Goal: Ask a question

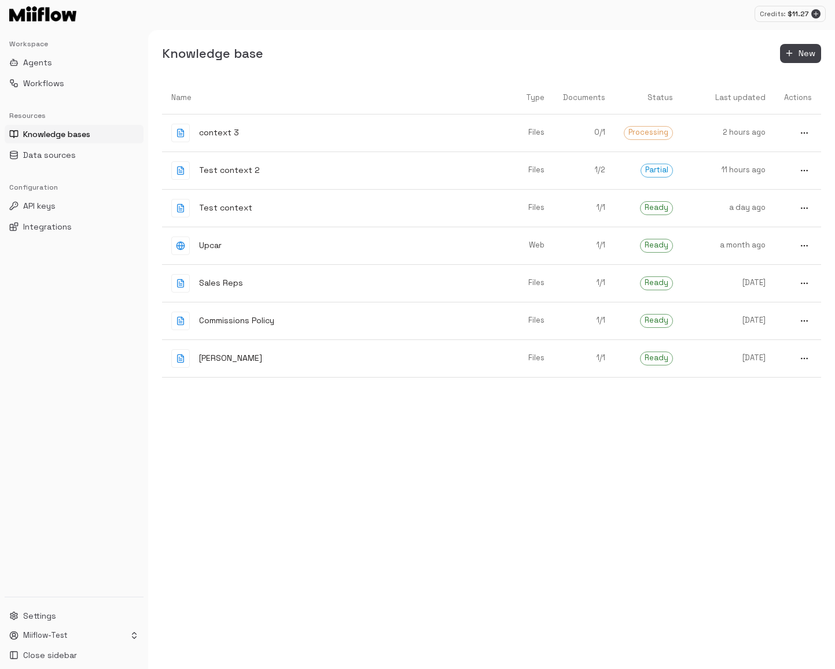
click at [504, 482] on div "Name Type Documents Status Last updated Actions context 3 Files 0 / 1 Processin…" at bounding box center [491, 376] width 659 height 588
click at [317, 130] on div "context 3" at bounding box center [328, 133] width 315 height 19
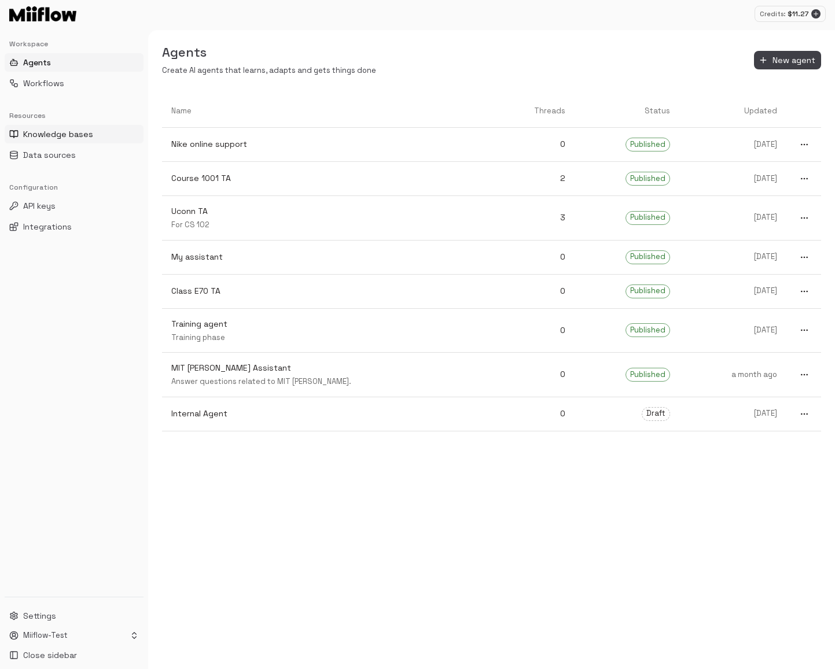
click at [89, 136] on span "Knowledge bases" at bounding box center [58, 134] width 70 height 12
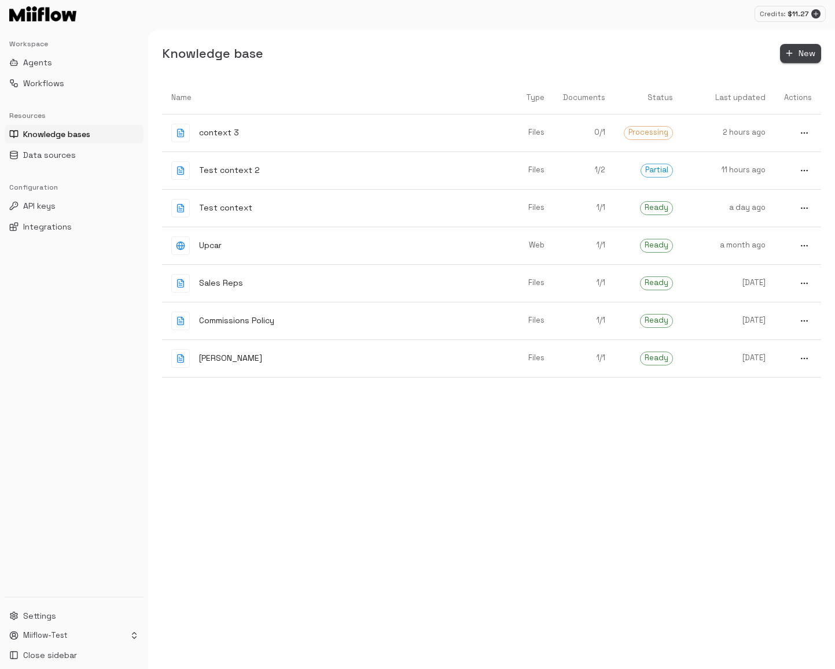
click at [800, 50] on span "New" at bounding box center [806, 53] width 17 height 14
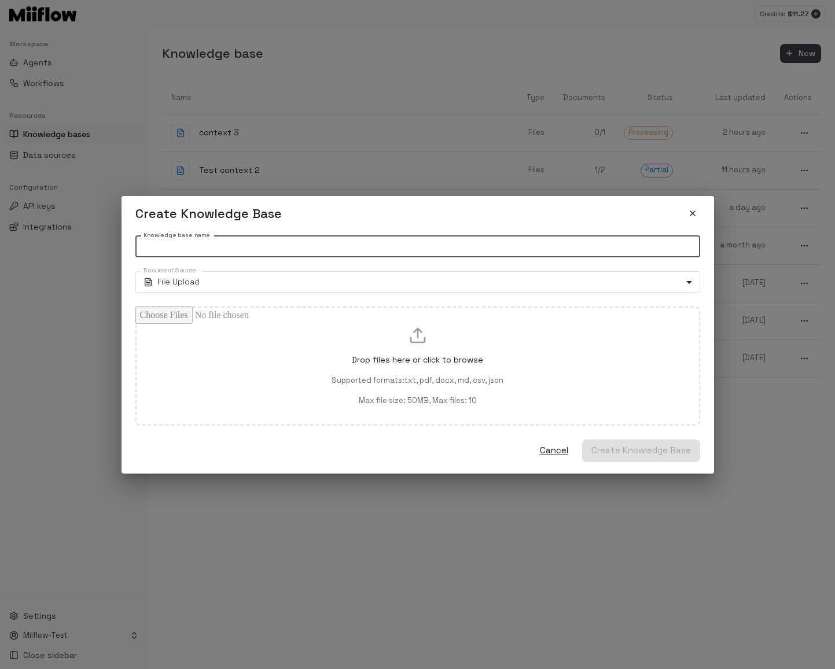
click at [405, 242] on input "Knowledge base name" at bounding box center [417, 246] width 565 height 21
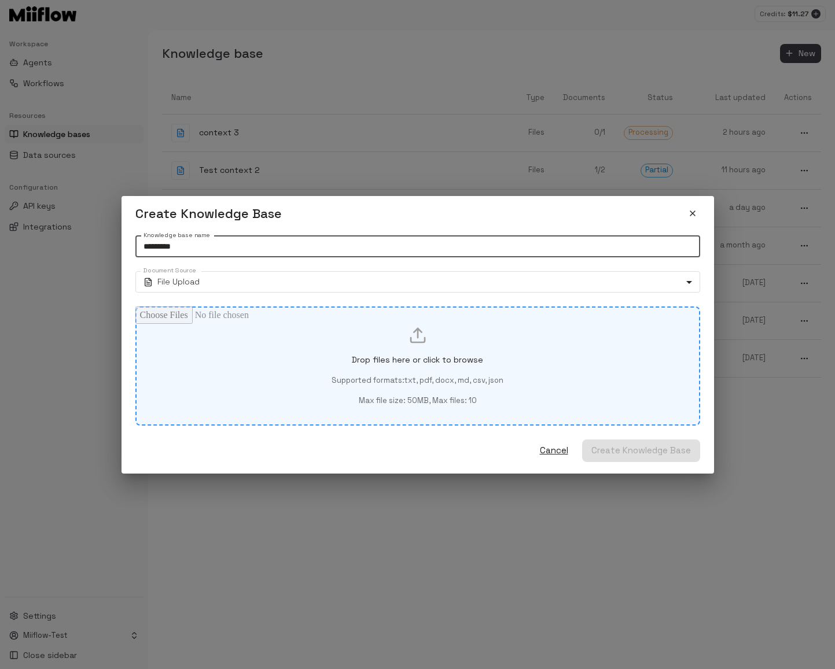
type input "*********"
click at [445, 362] on p "Drop files here or click to browse" at bounding box center [417, 360] width 131 height 12
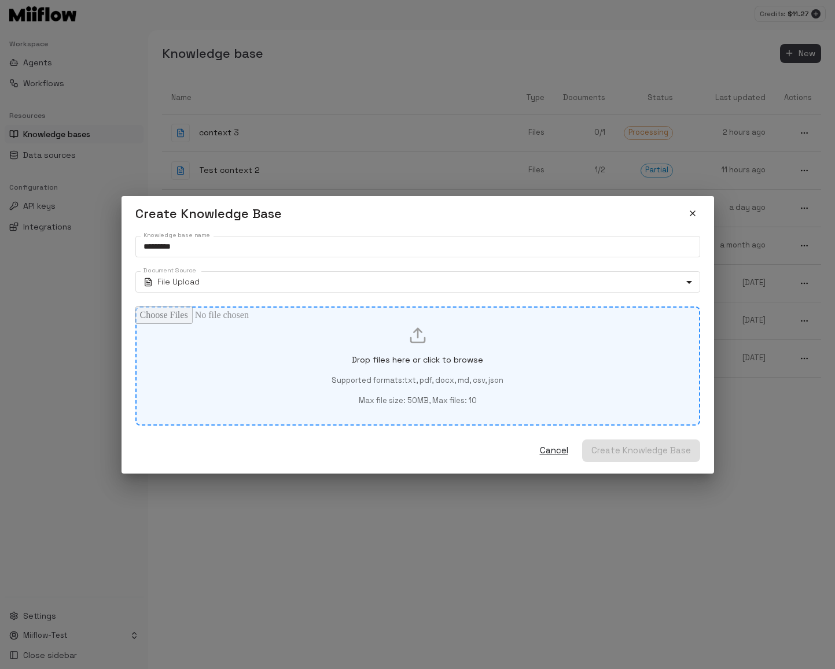
type input "**********"
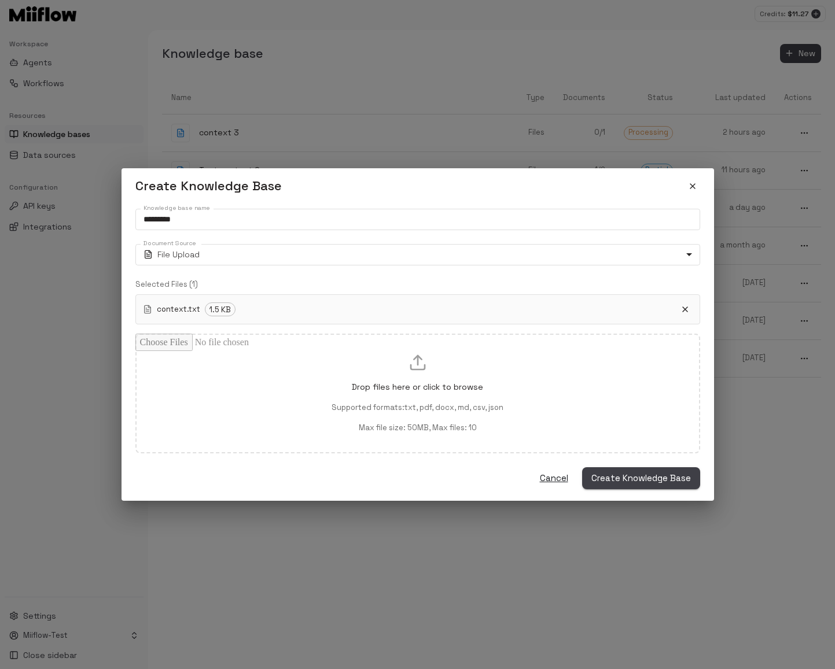
click at [630, 480] on span "Create Knowledge Base" at bounding box center [641, 478] width 100 height 15
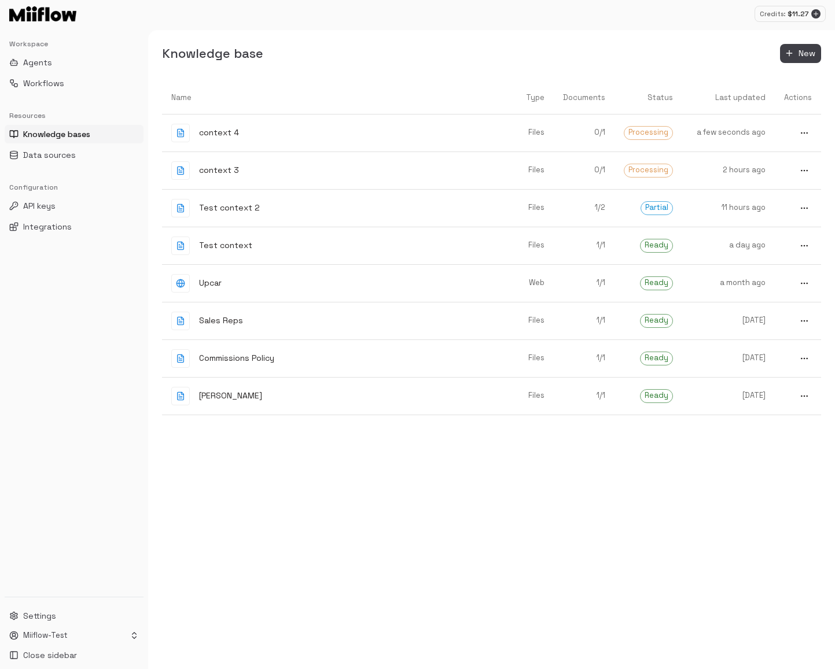
click at [636, 475] on div "Name Type Documents Status Last updated Actions context 4 Files 0 / 1 Processin…" at bounding box center [491, 376] width 659 height 588
click at [326, 246] on div "Test context" at bounding box center [328, 246] width 315 height 19
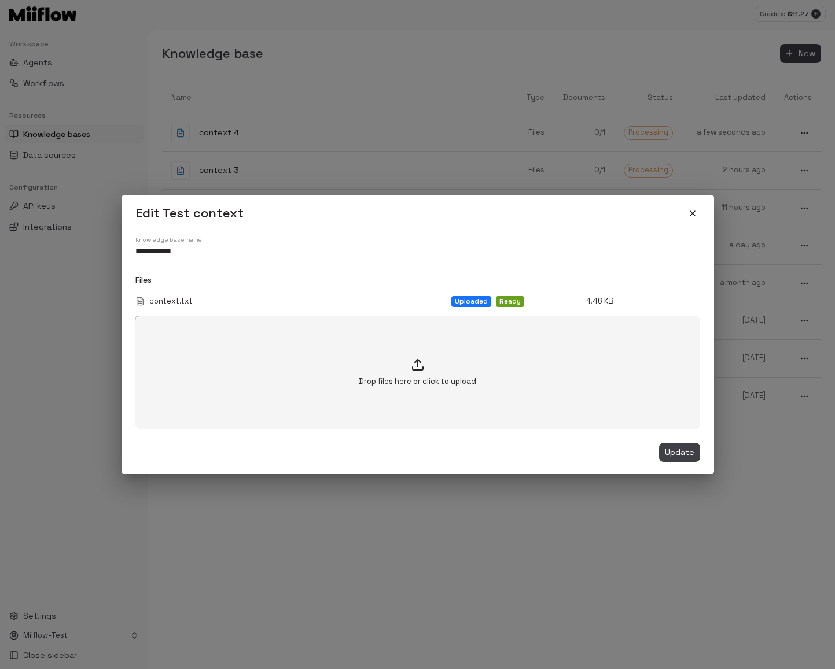
click at [690, 214] on icon "close" at bounding box center [692, 213] width 5 height 5
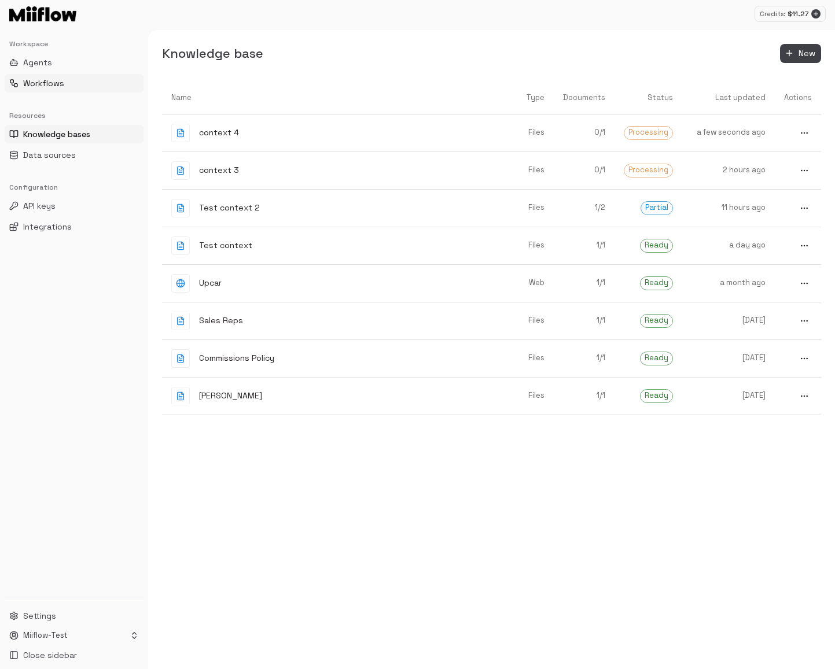
click at [72, 81] on button "Workflows" at bounding box center [74, 83] width 139 height 19
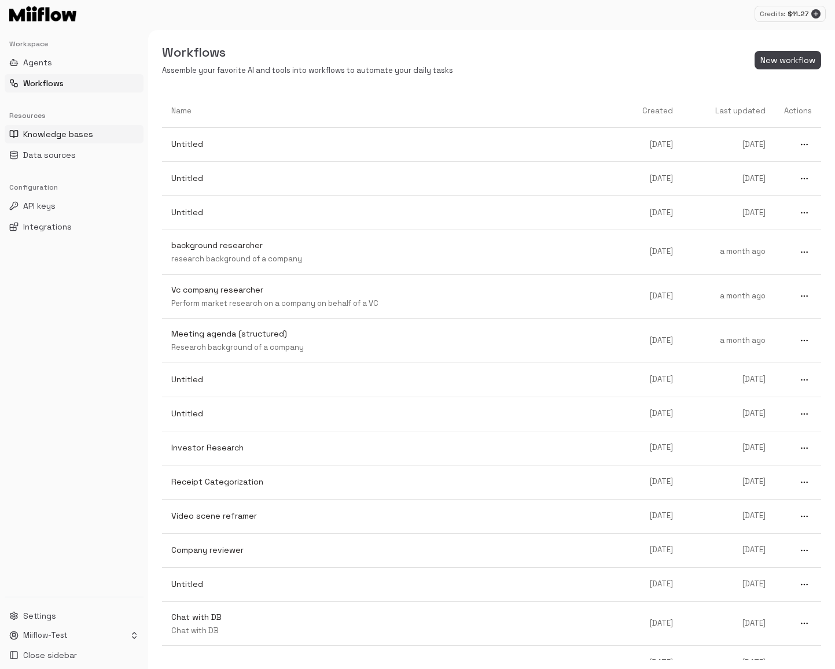
click at [77, 131] on span "Knowledge bases" at bounding box center [58, 134] width 70 height 12
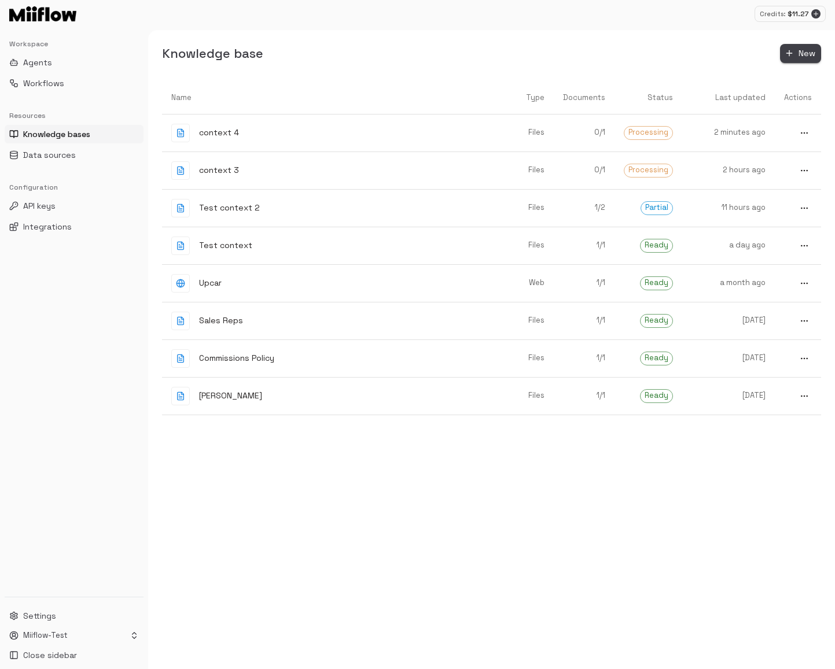
click at [803, 53] on span "New" at bounding box center [806, 53] width 17 height 14
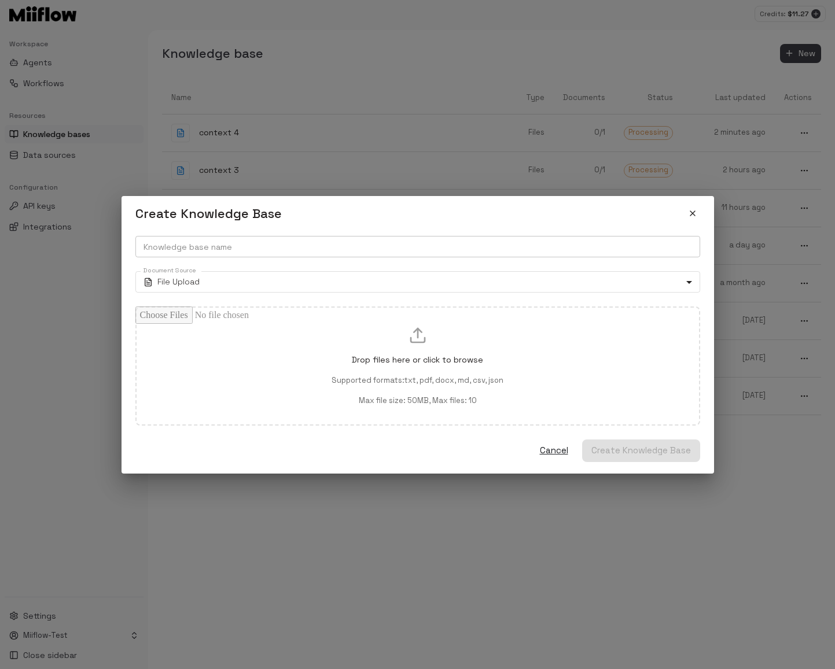
click at [254, 247] on input "Knowledge base name" at bounding box center [417, 246] width 565 height 21
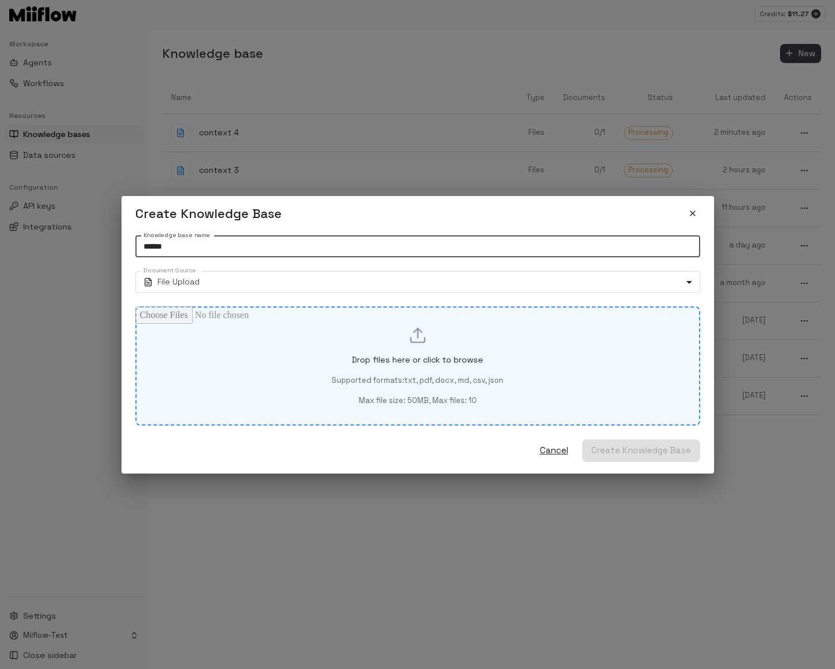
type input "******"
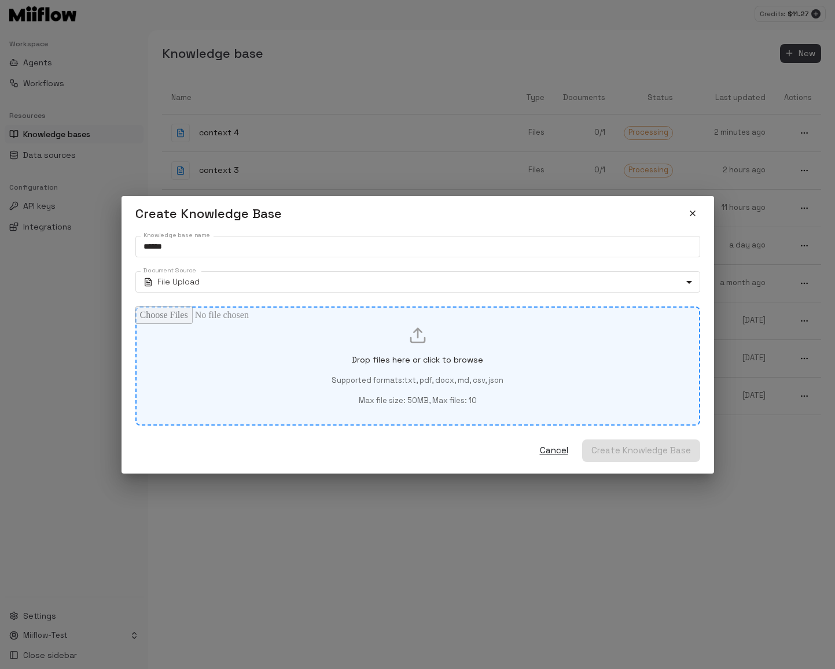
click at [390, 380] on p "Supported formats: txt, pdf, docx, md, csv, json" at bounding box center [418, 381] width 172 height 11
type input "**********"
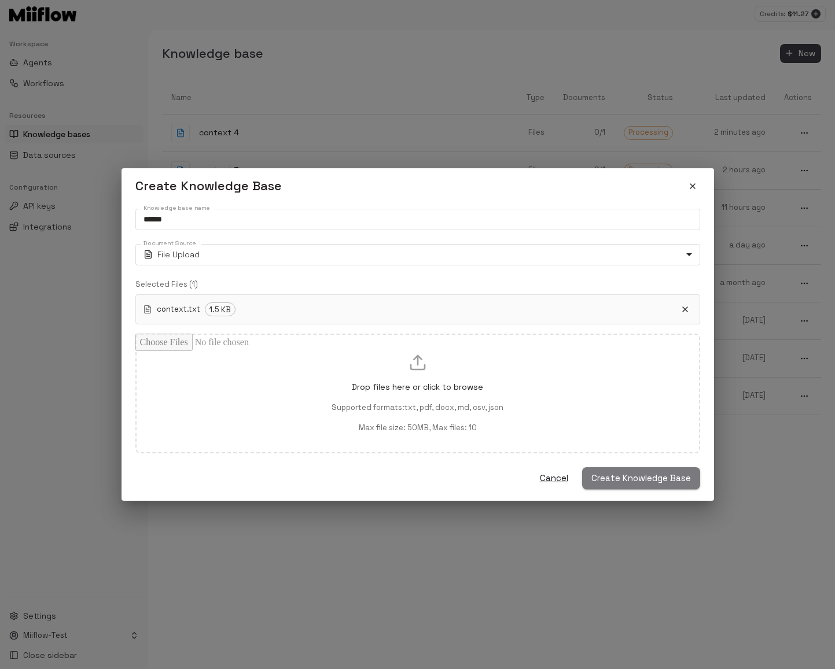
click at [656, 473] on span "Create Knowledge Base" at bounding box center [641, 478] width 100 height 15
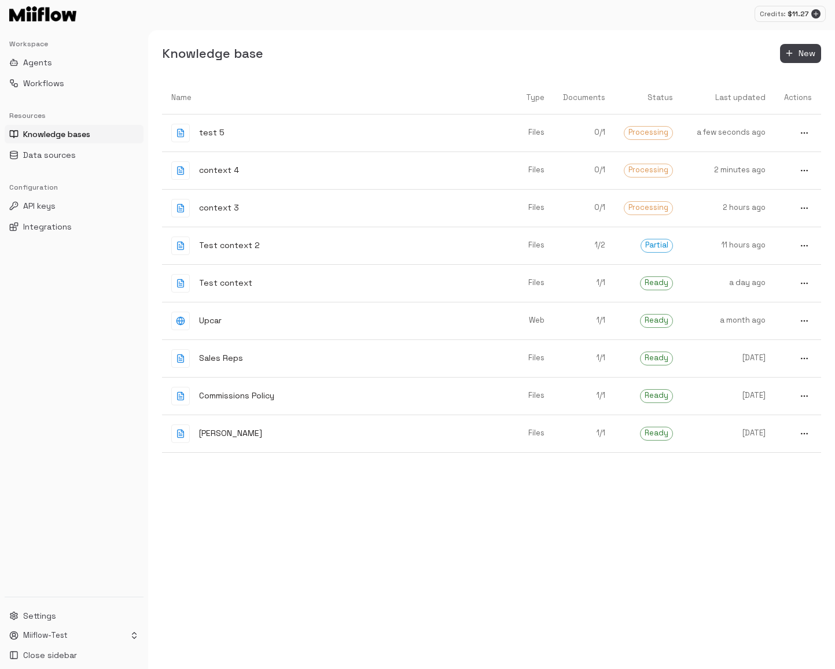
click at [638, 503] on div "Name Type Documents Status Last updated Actions test 5 Files 0 / 1 Processing a…" at bounding box center [491, 376] width 659 height 588
click at [59, 85] on span "Workflows" at bounding box center [43, 84] width 41 height 12
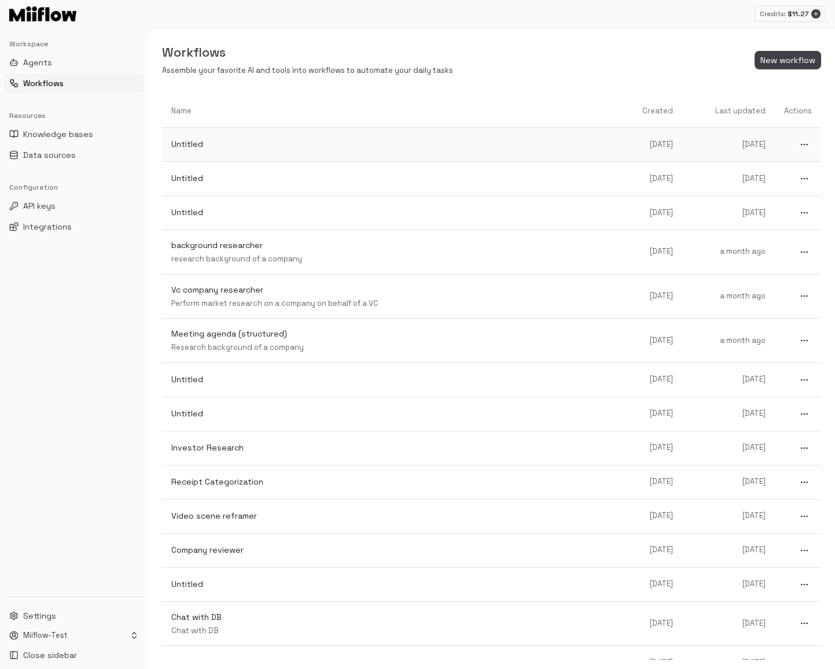
click at [624, 145] on link "Aug 09, 2025" at bounding box center [653, 145] width 58 height 30
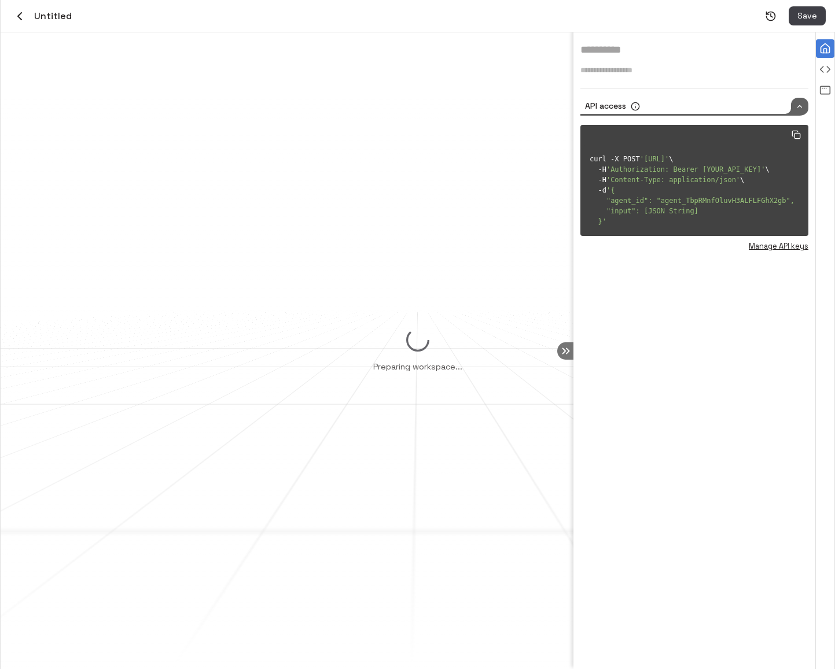
type input "********"
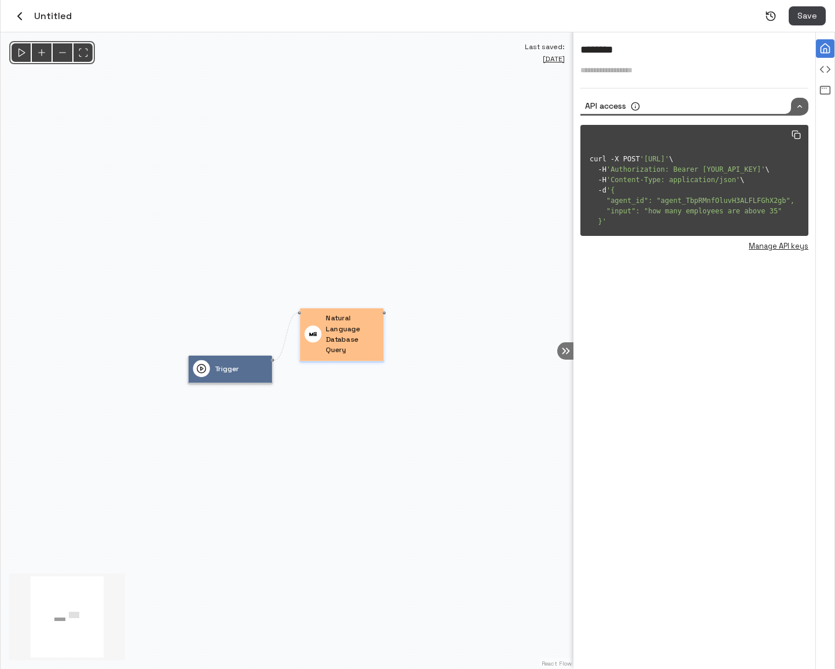
click at [347, 325] on p "Natural Language Database Query" at bounding box center [352, 334] width 53 height 42
click at [347, 325] on p "Natural Language Database Query" at bounding box center [351, 334] width 53 height 43
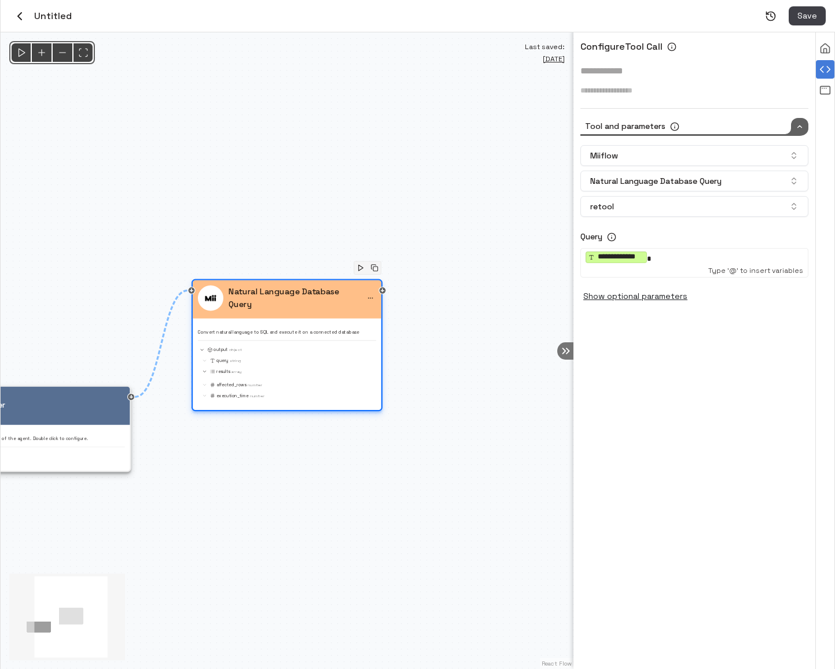
click at [373, 302] on button "menu" at bounding box center [371, 299] width 12 height 12
click at [671, 148] on div at bounding box center [417, 334] width 835 height 669
click at [645, 187] on button "Natural Language Database Query" at bounding box center [694, 181] width 228 height 21
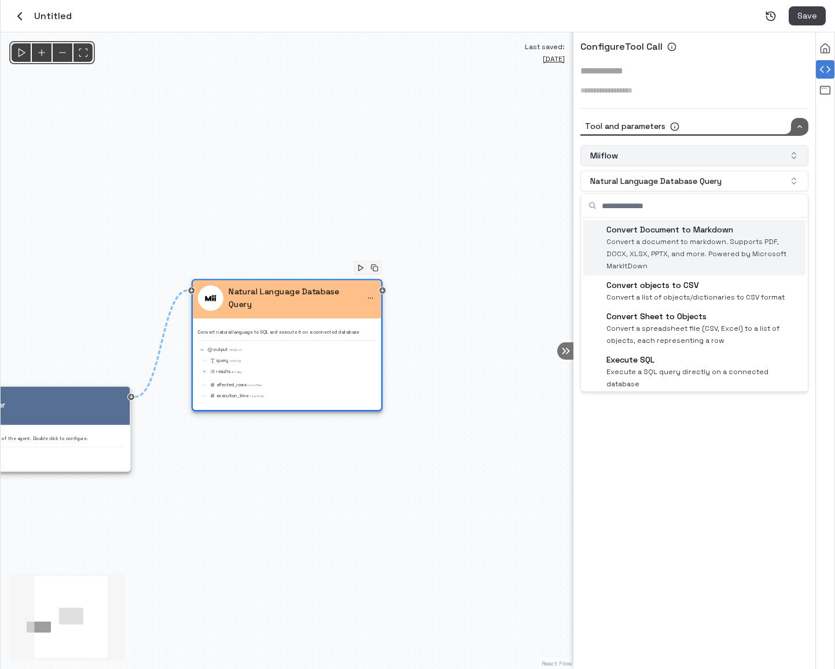
click at [685, 154] on button "Miiflow" at bounding box center [694, 155] width 228 height 21
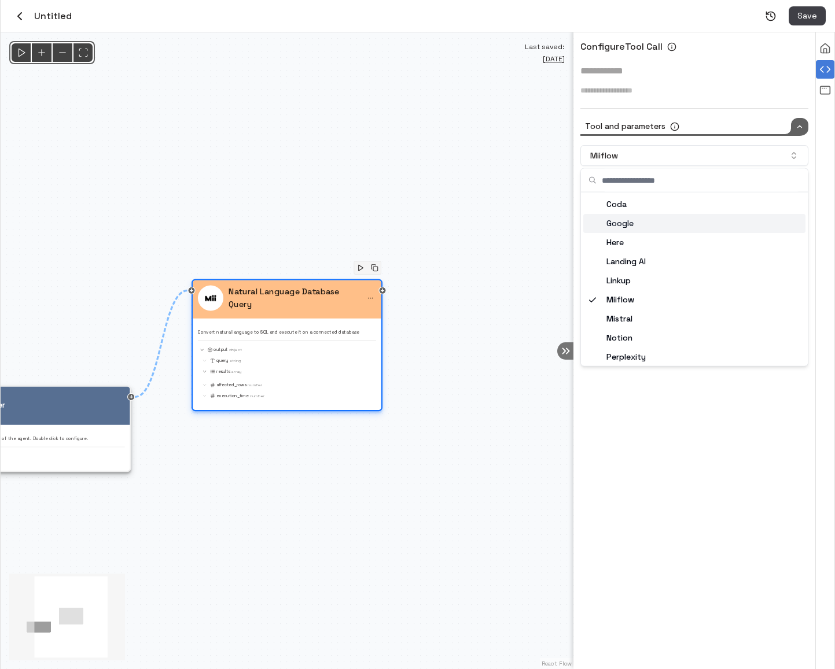
click at [370, 295] on icon "menu" at bounding box center [370, 298] width 6 height 6
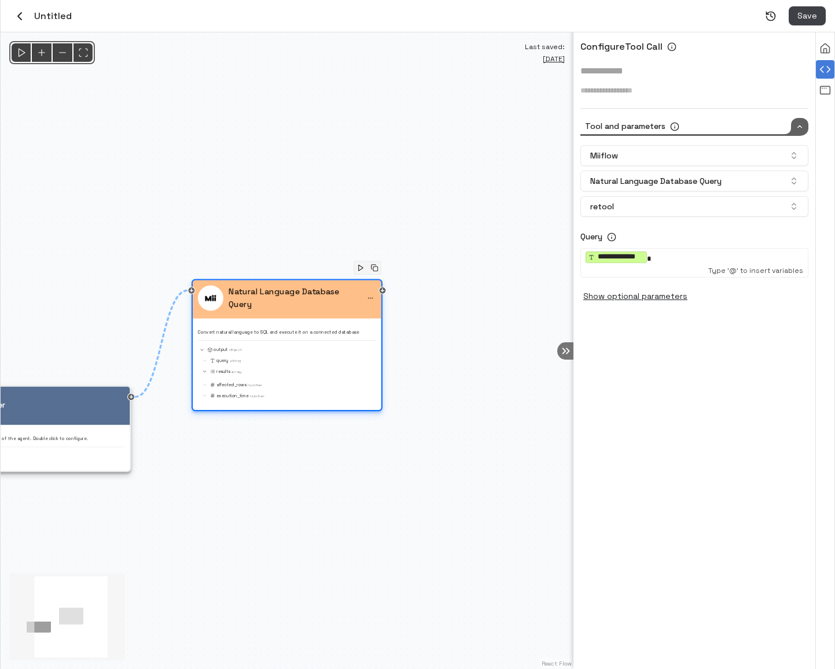
click at [369, 297] on icon "menu" at bounding box center [370, 298] width 6 height 6
click at [359, 321] on li "Delete" at bounding box center [339, 316] width 76 height 17
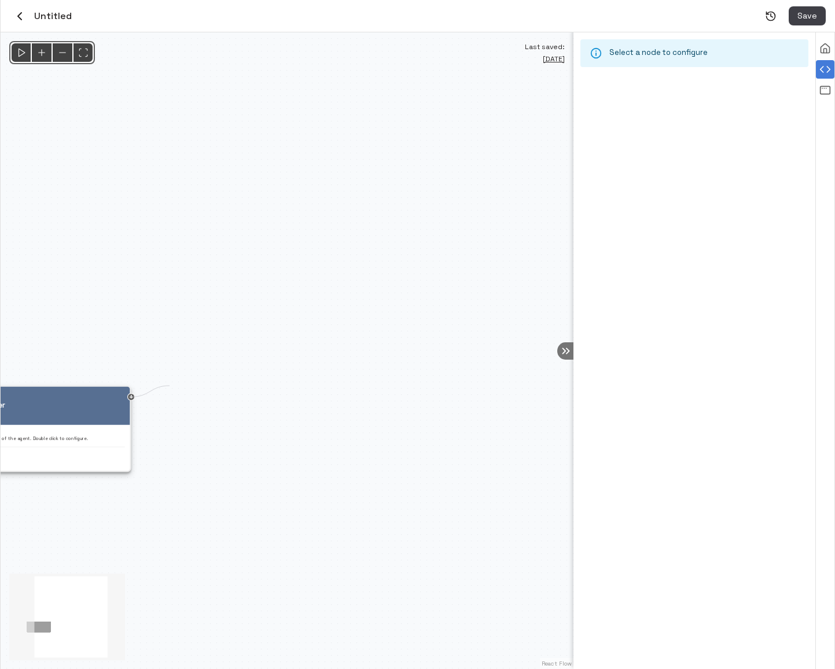
drag, startPoint x: 133, startPoint y: 396, endPoint x: 306, endPoint y: 350, distance: 179.1
click at [306, 350] on div "Trigger This is the starting point of the agent. Double click to configure. inp…" at bounding box center [287, 350] width 573 height 637
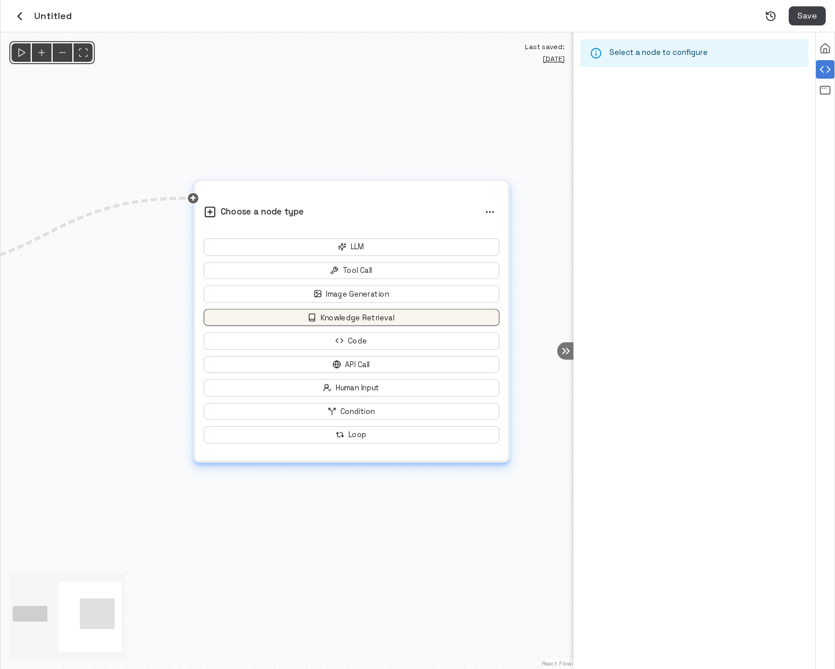
click at [417, 315] on button "Knowledge Retrieval" at bounding box center [352, 317] width 296 height 17
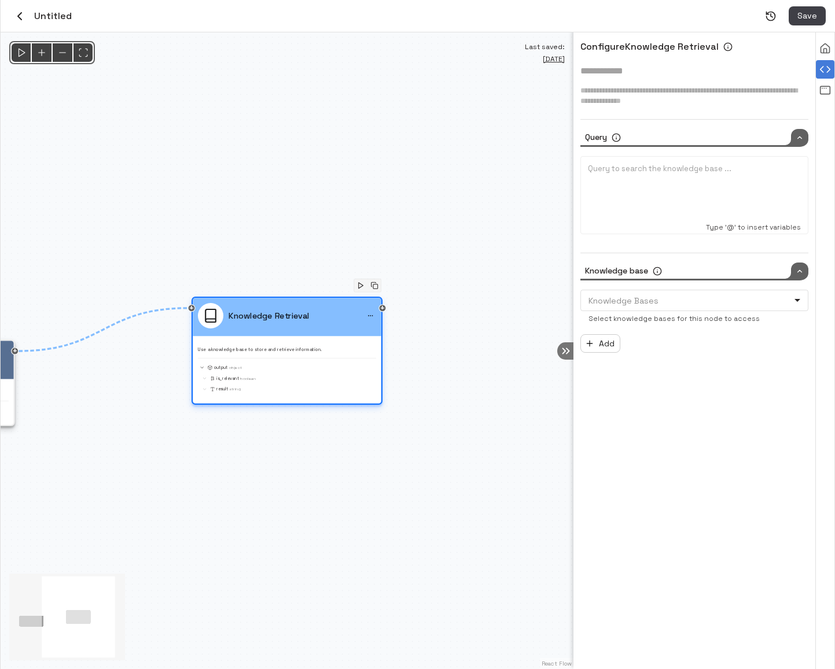
click at [306, 343] on div "Use a knowledge base to store and retrieve information. output Object is_releva…" at bounding box center [287, 367] width 178 height 52
click at [656, 192] on div at bounding box center [694, 193] width 213 height 58
click at [617, 184] on div at bounding box center [694, 193] width 213 height 58
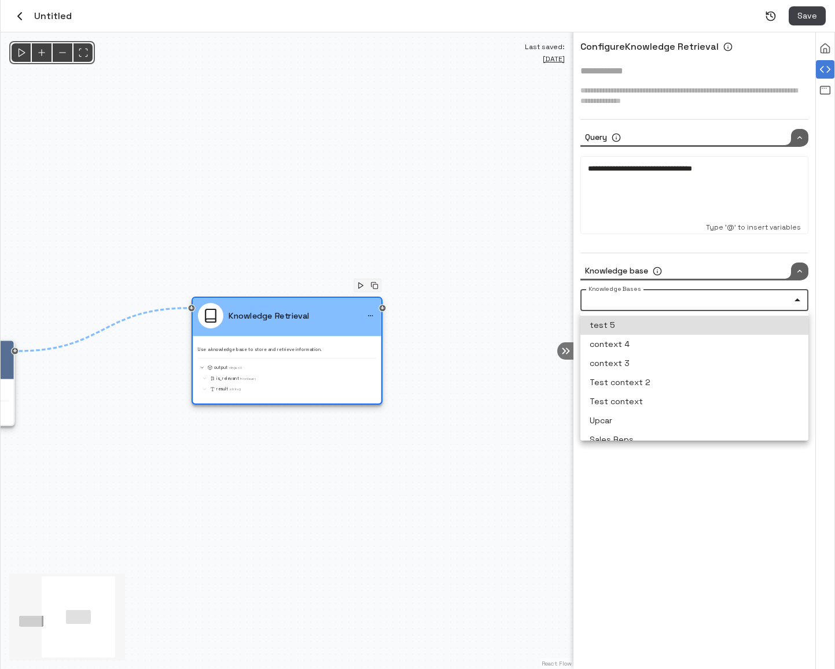
click at [763, 299] on body "Credits: $ 11.27 Workspace Agents Workflows Resources Knowledge bases Data sour…" at bounding box center [417, 334] width 835 height 669
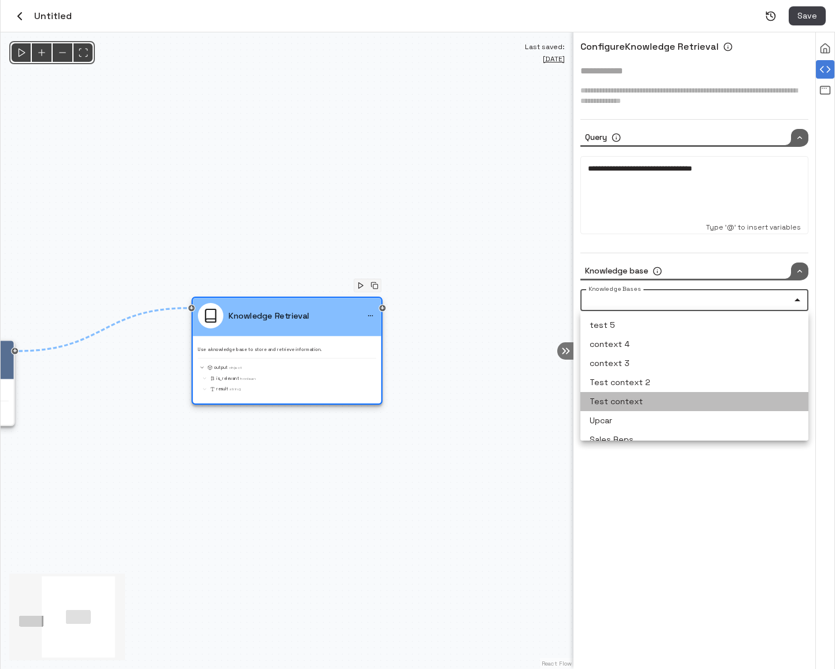
click at [719, 401] on li "Test context" at bounding box center [694, 401] width 228 height 19
type input "**********"
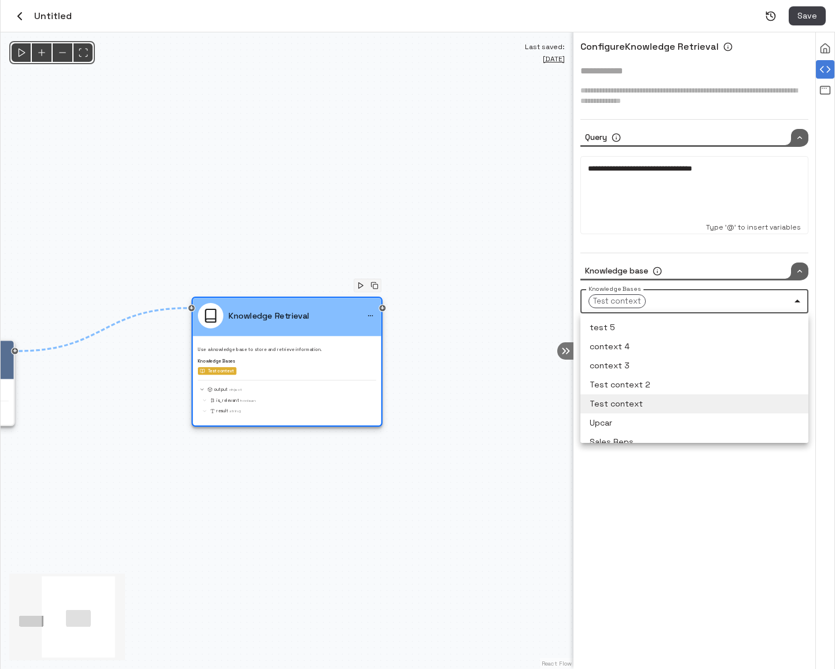
click at [650, 506] on div at bounding box center [417, 334] width 835 height 669
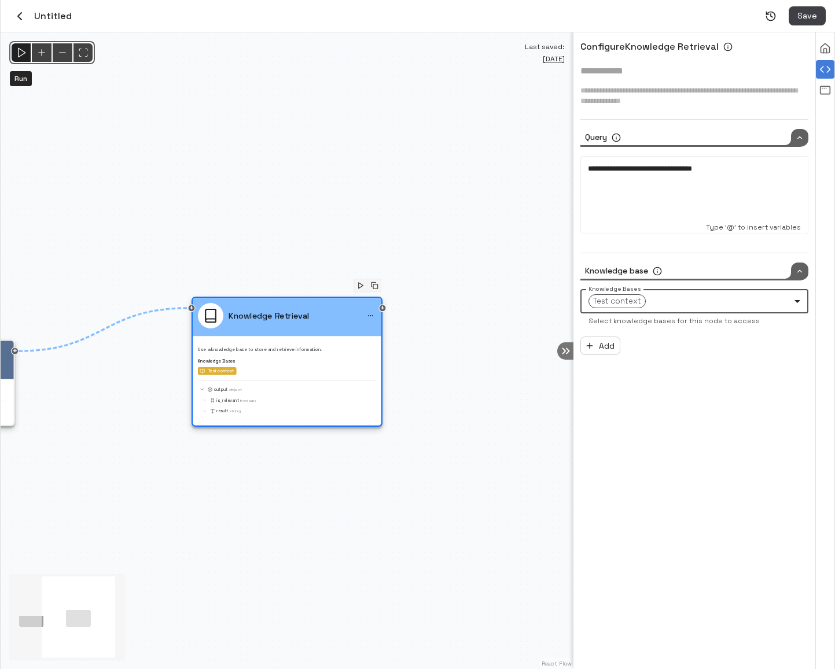
click at [23, 58] on div "Run" at bounding box center [20, 52] width 21 height 21
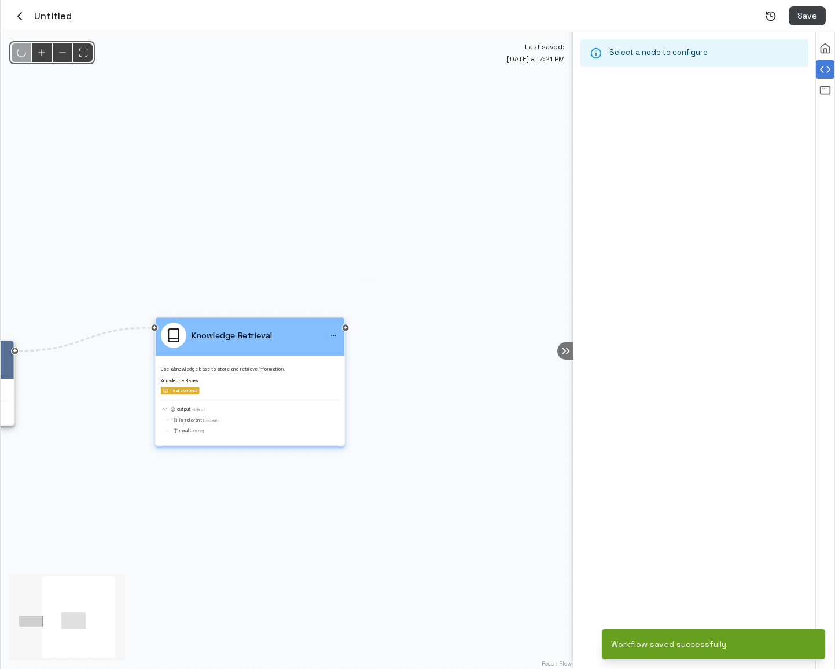
drag, startPoint x: 299, startPoint y: 356, endPoint x: 259, endPoint y: 377, distance: 44.8
click at [259, 377] on div "Use a knowledge base to store and retrieve information. Knowledge Bases Test co…" at bounding box center [250, 398] width 178 height 74
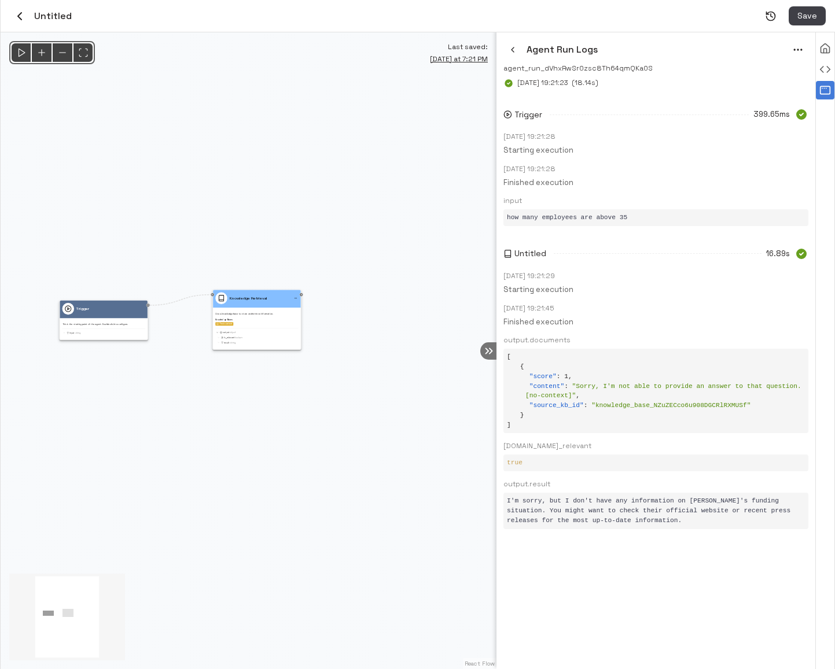
drag, startPoint x: 573, startPoint y: 424, endPoint x: 448, endPoint y: 439, distance: 126.5
click at [496, 439] on div at bounding box center [497, 350] width 2 height 637
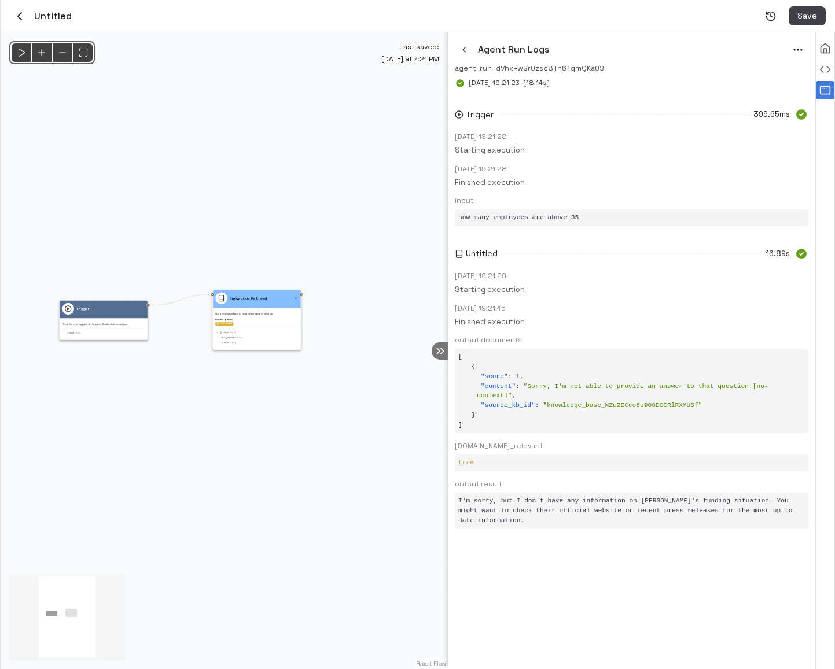
click at [588, 593] on div "Agent Run Logs agent_run_dVhxRwSr0zsc8Th64qmQKa0S Aug 17, 2025 19:21:23 ( 18.14…" at bounding box center [631, 350] width 367 height 637
click at [264, 334] on div "output Object" at bounding box center [256, 333] width 83 height 4
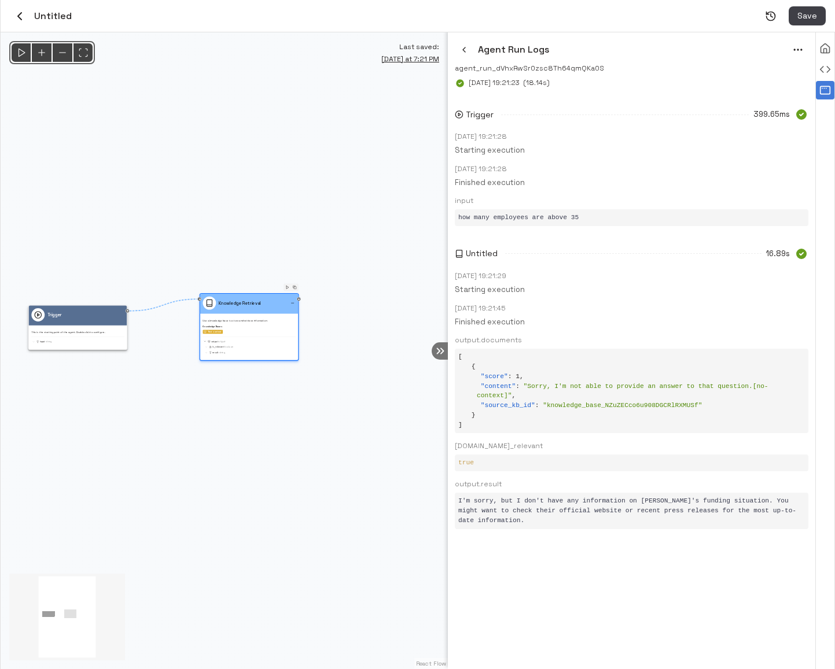
click at [264, 334] on div "Use a knowledge base to store and retrieve information. Knowledge Bases Test co…" at bounding box center [249, 336] width 93 height 39
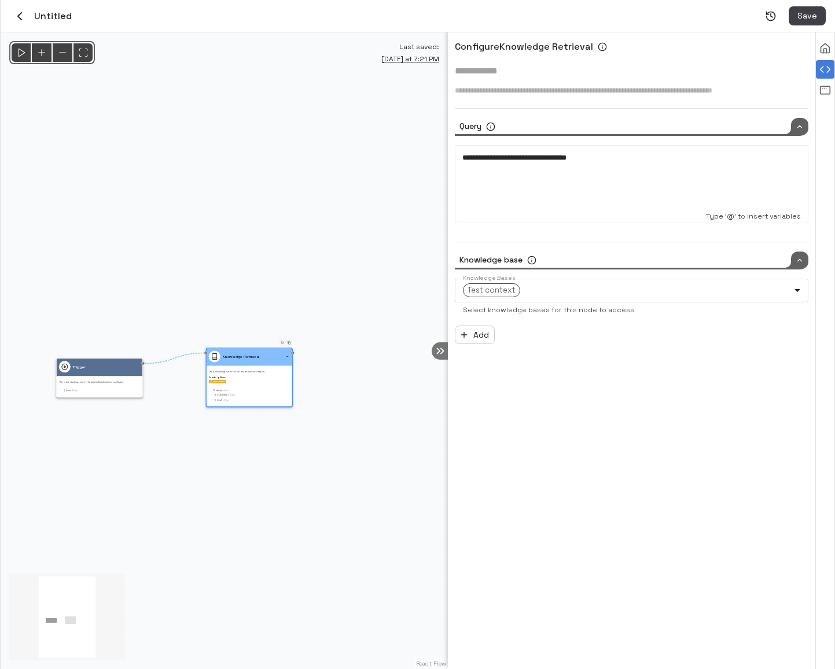
click at [560, 412] on div "**********" at bounding box center [631, 350] width 367 height 637
click at [570, 296] on body "Credits: $ 11.27 Workspace Agents Workflows Resources Knowledge bases Data sour…" at bounding box center [417, 334] width 835 height 669
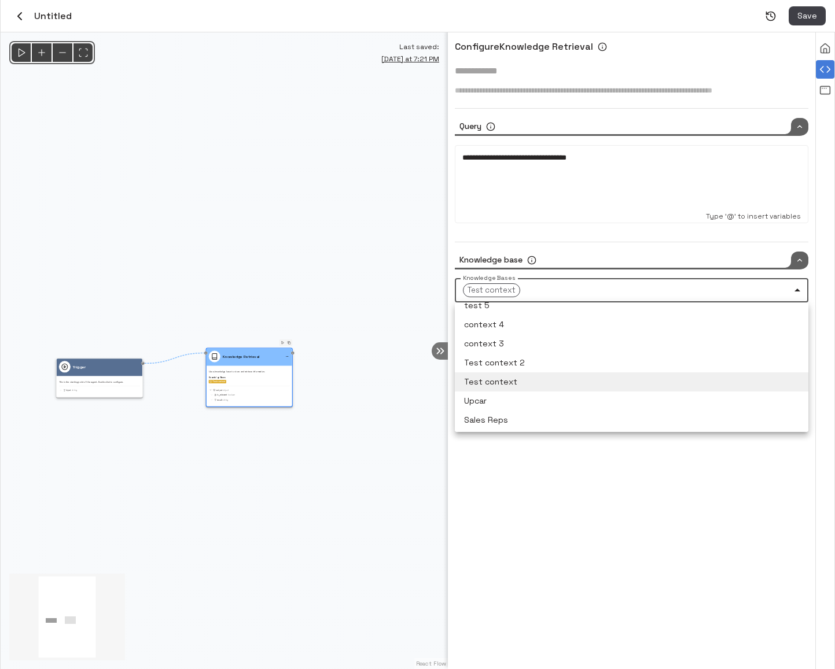
scroll to position [6, 0]
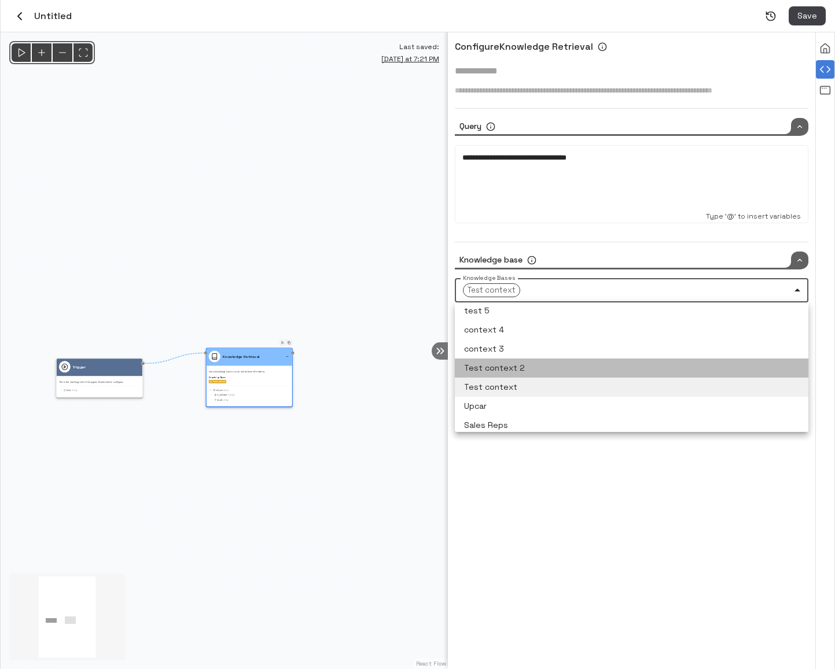
click at [547, 364] on li "Test context 2" at bounding box center [632, 368] width 354 height 19
type input "**********"
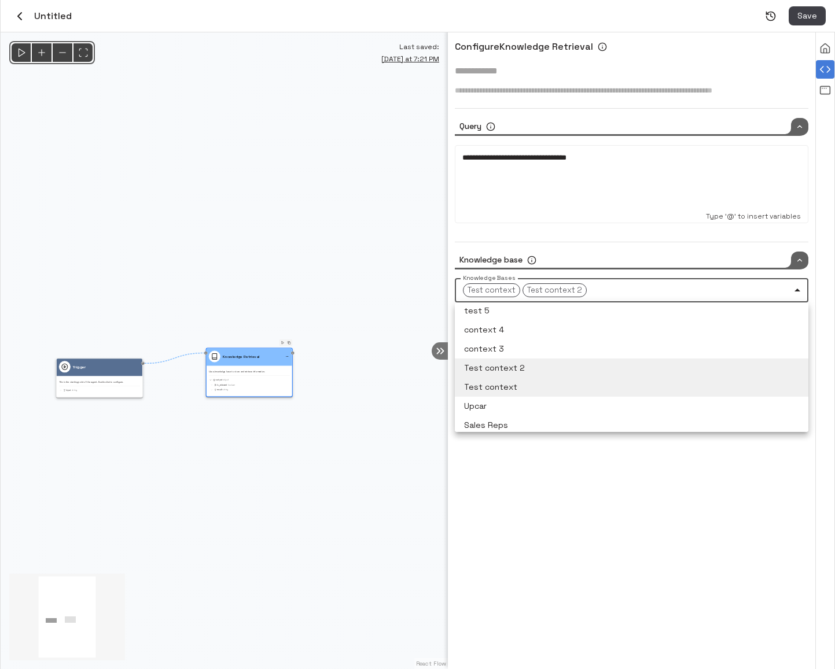
click at [560, 505] on div at bounding box center [417, 334] width 835 height 669
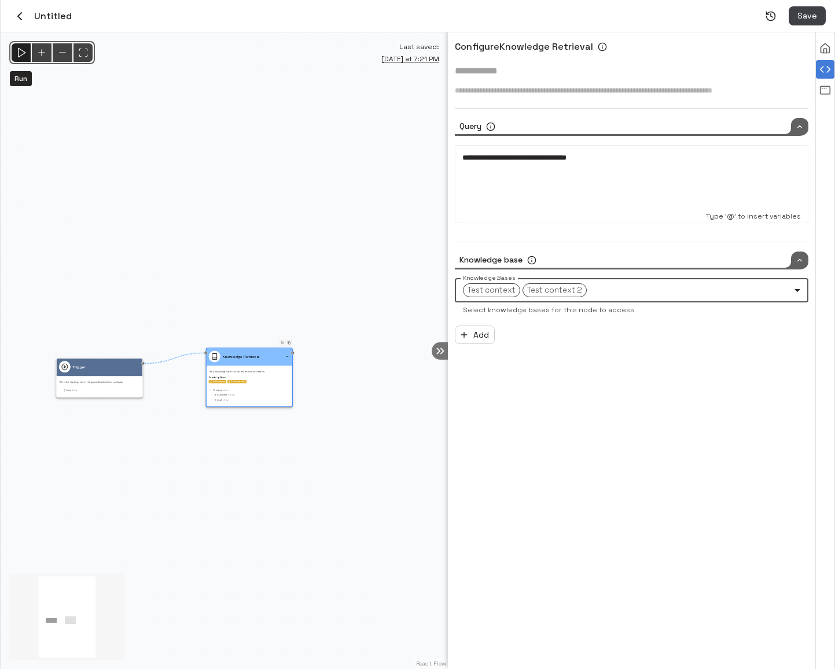
click at [23, 55] on icon "Run" at bounding box center [21, 53] width 12 height 12
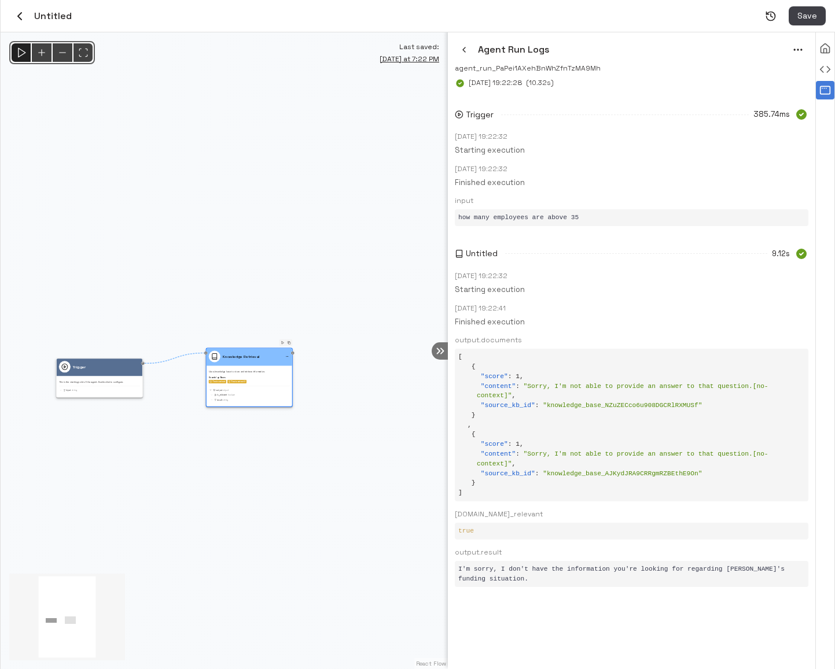
click at [675, 474] on span "" knowledge_base_AJKydJRA9CRRgmRZBEthE9On "" at bounding box center [622, 473] width 159 height 7
copy span "knowledge_base_AJKydJRA9CRRgmRZBEthE9On"
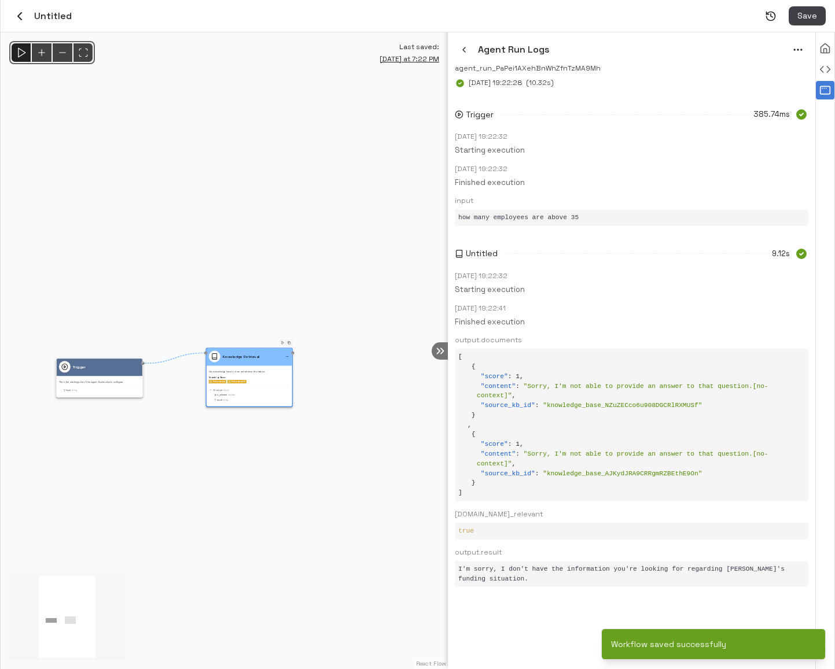
click at [654, 249] on div "Untitled 9.12s" at bounding box center [632, 254] width 354 height 19
click at [17, 10] on icon "button" at bounding box center [20, 16] width 14 height 14
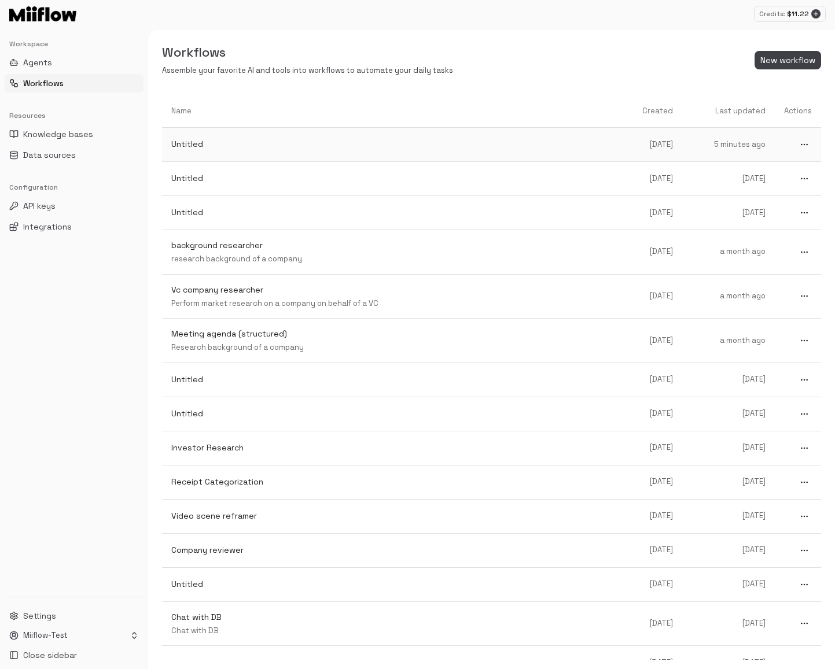
click at [803, 144] on icon "more" at bounding box center [804, 144] width 9 height 9
click at [789, 208] on span "Delete" at bounding box center [800, 203] width 30 height 11
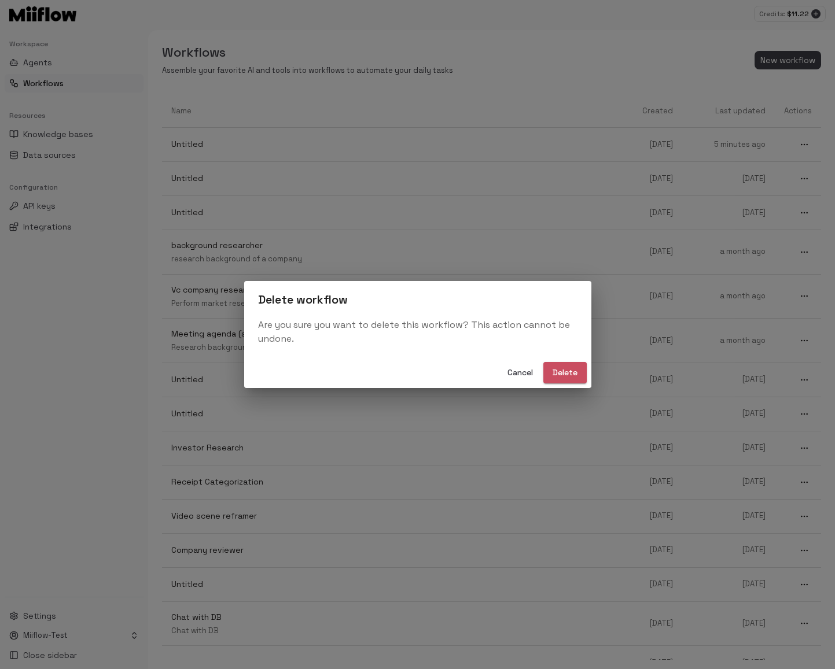
click at [555, 368] on button "Delete" at bounding box center [564, 372] width 43 height 21
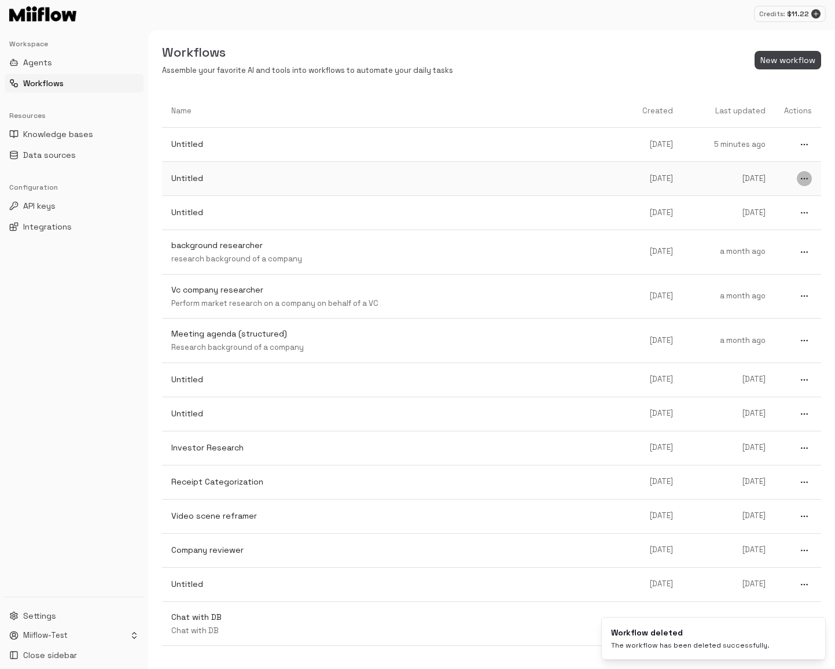
click at [801, 149] on icon "more" at bounding box center [804, 144] width 9 height 9
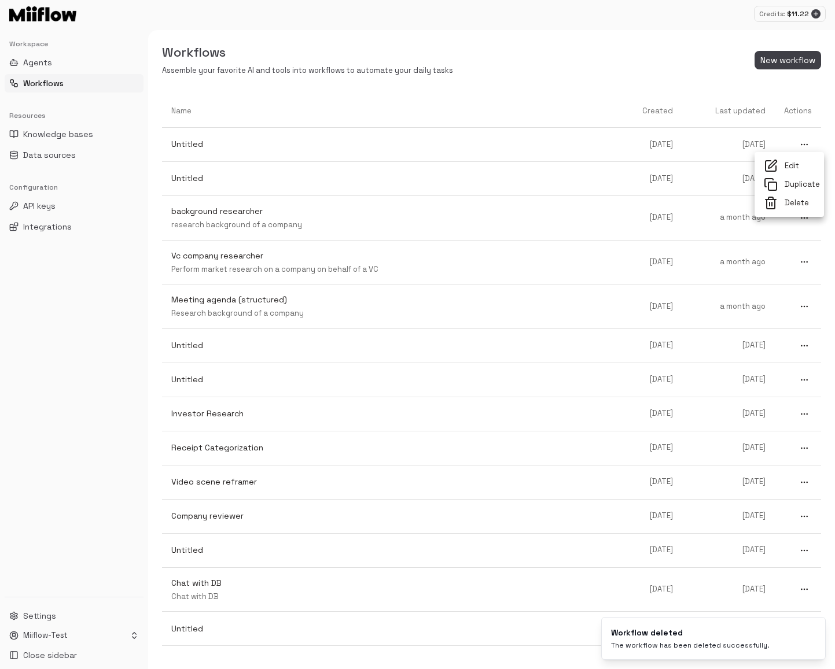
click at [795, 204] on span "Delete" at bounding box center [800, 203] width 30 height 11
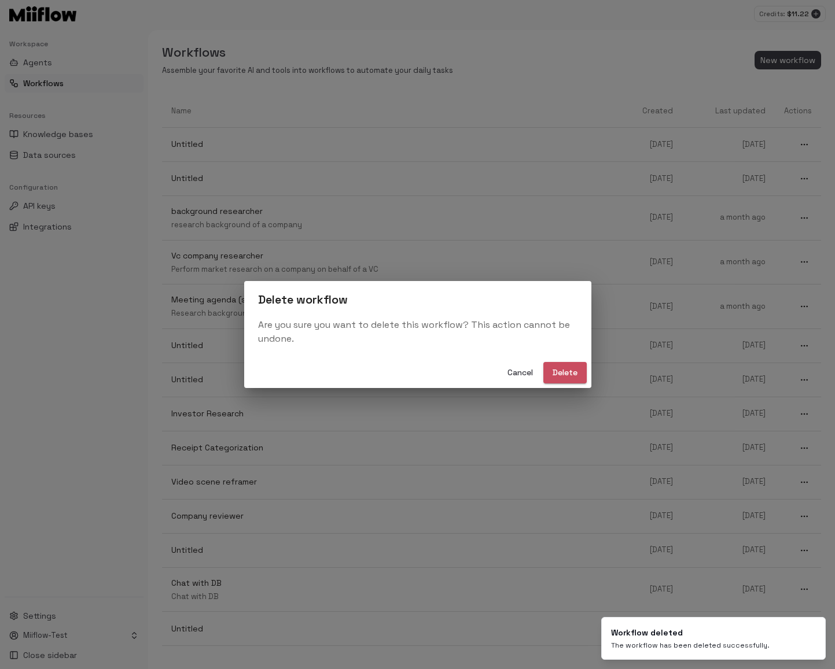
click at [568, 369] on button "Delete" at bounding box center [564, 372] width 43 height 21
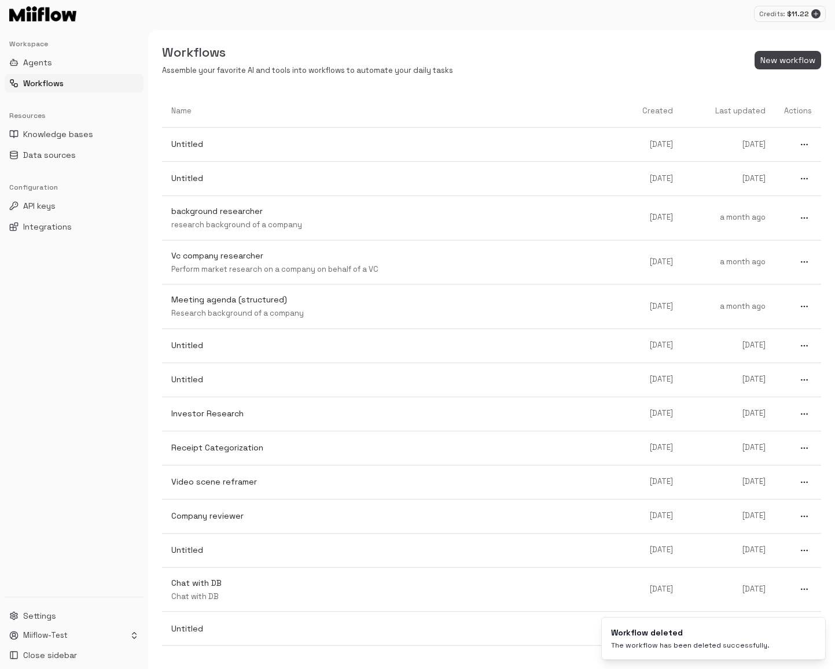
click at [562, 65] on div "Workflows Assemble your favorite AI and tools into workflows to automate your d…" at bounding box center [491, 60] width 687 height 32
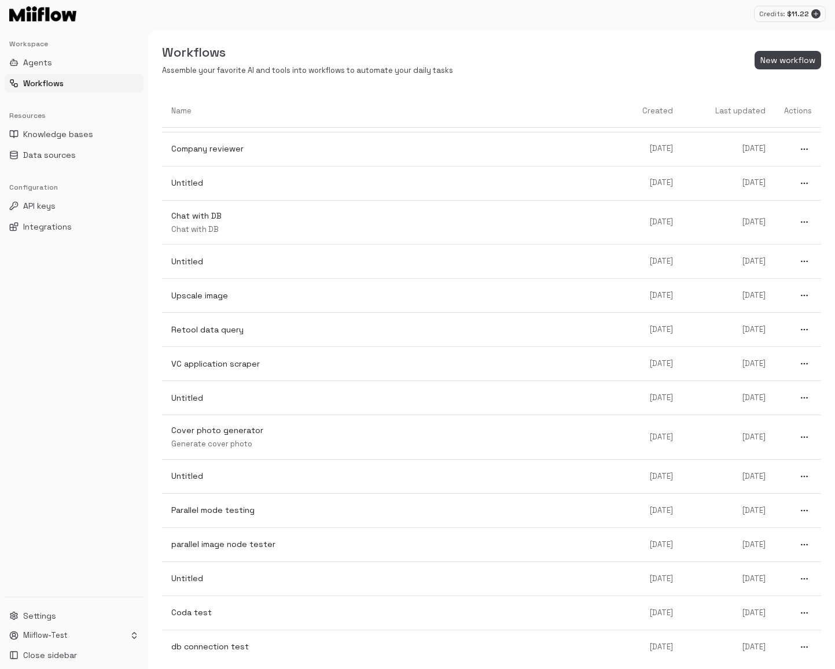
scroll to position [372, 0]
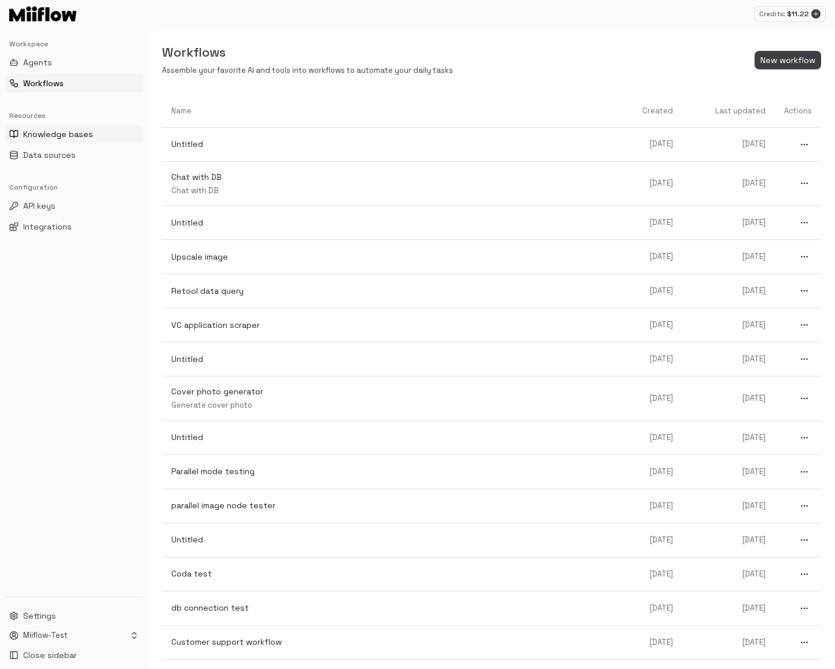
click at [86, 127] on button "Knowledge bases" at bounding box center [74, 134] width 139 height 19
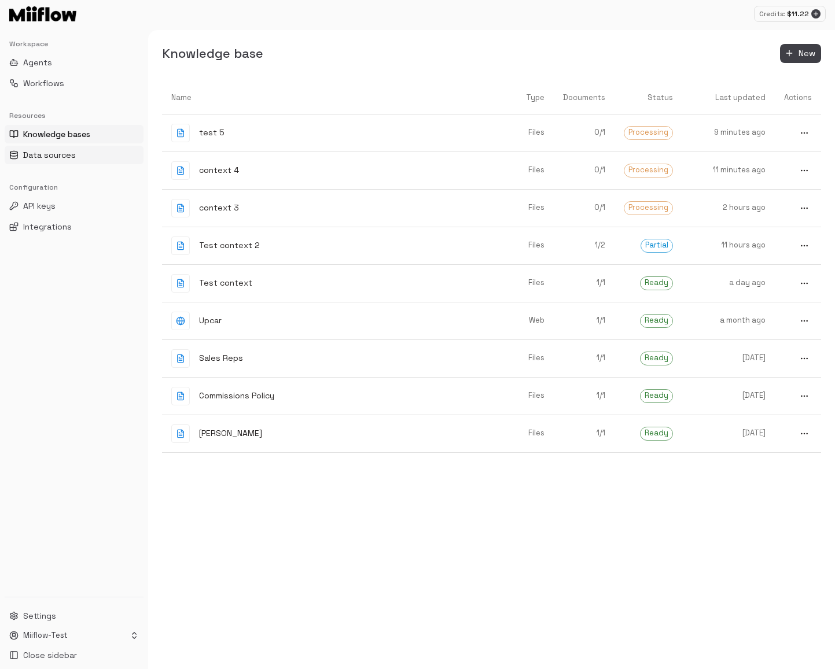
click at [79, 159] on button "Data sources" at bounding box center [74, 155] width 139 height 19
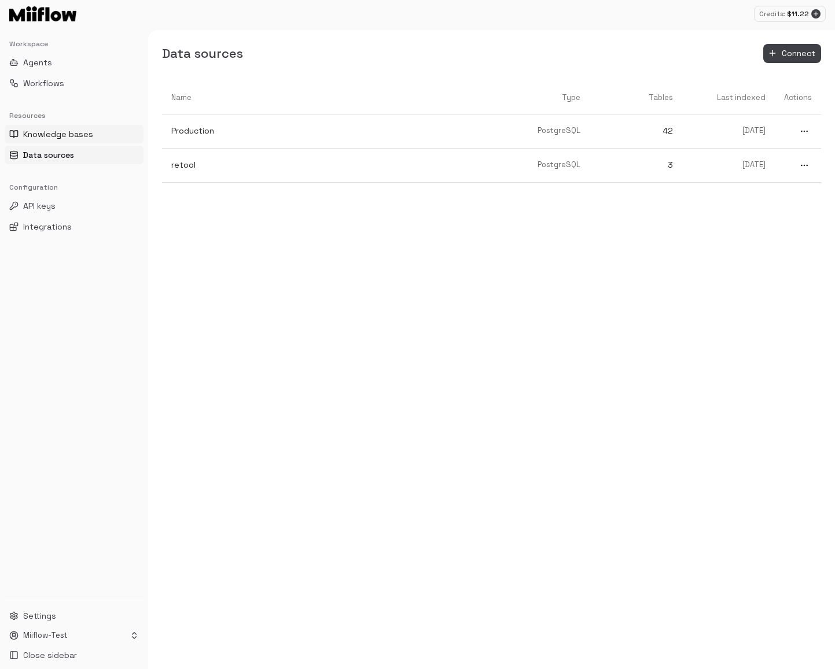
click at [87, 131] on span "Knowledge bases" at bounding box center [58, 134] width 70 height 12
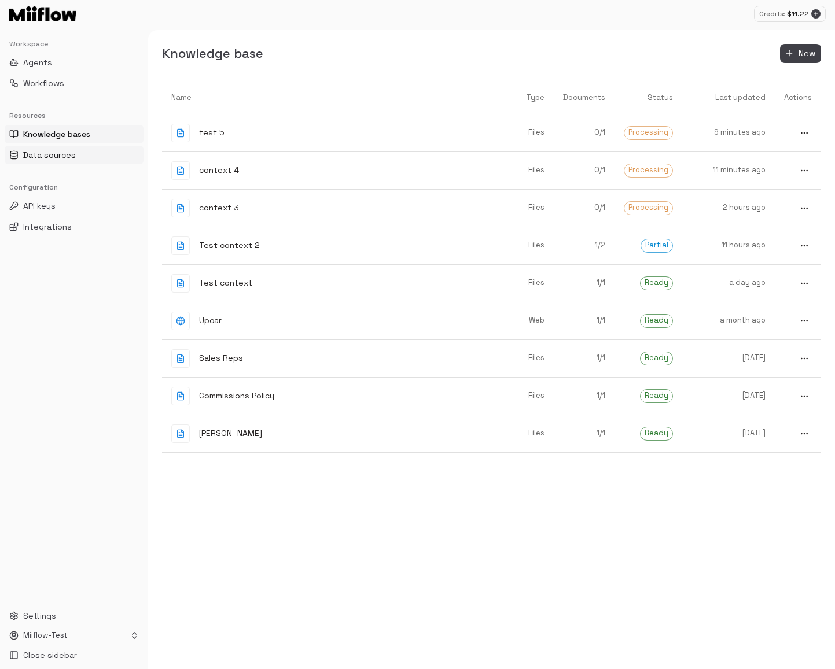
click at [71, 156] on span "Data sources" at bounding box center [49, 155] width 53 height 12
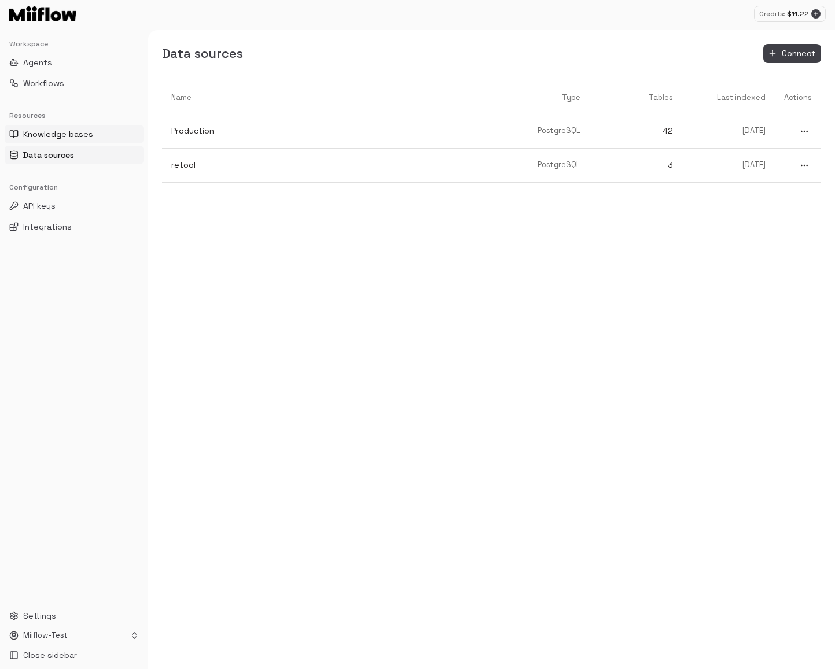
click at [73, 129] on span "Knowledge bases" at bounding box center [58, 134] width 70 height 12
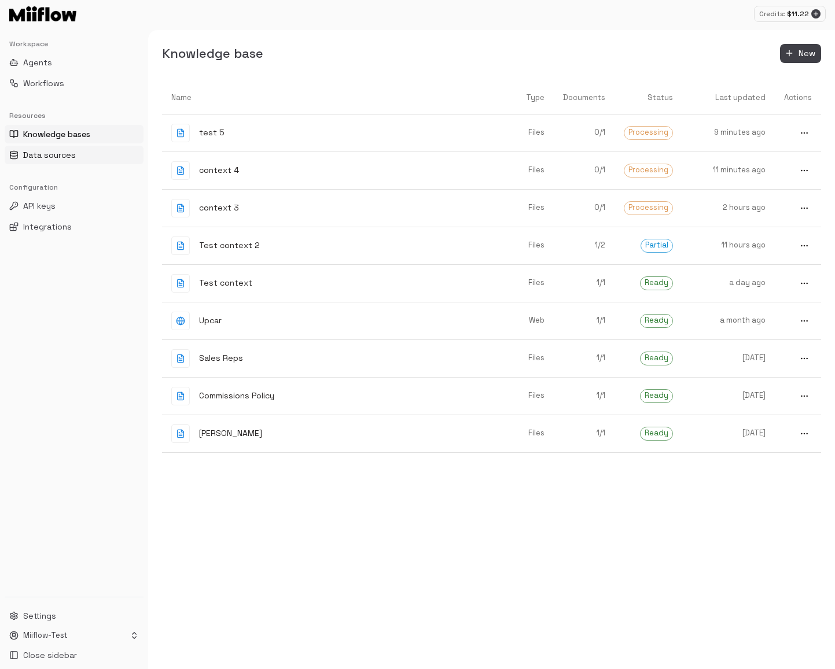
click at [70, 146] on button "Data sources" at bounding box center [74, 155] width 139 height 19
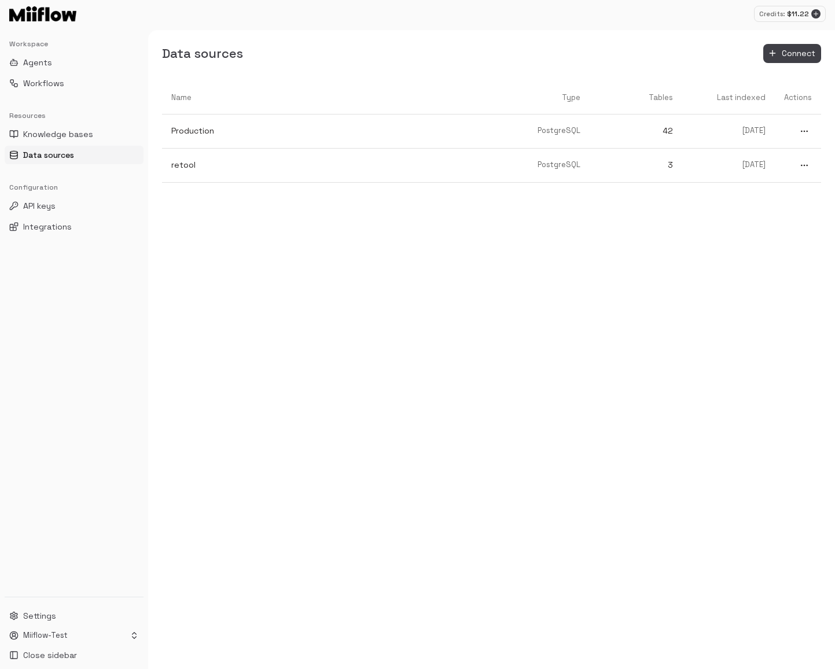
click at [73, 123] on div "Resources" at bounding box center [74, 115] width 139 height 19
click at [73, 150] on span "Data sources" at bounding box center [48, 155] width 51 height 12
click at [74, 109] on div "Resources" at bounding box center [74, 115] width 139 height 19
click at [72, 128] on button "Knowledge bases" at bounding box center [74, 134] width 139 height 19
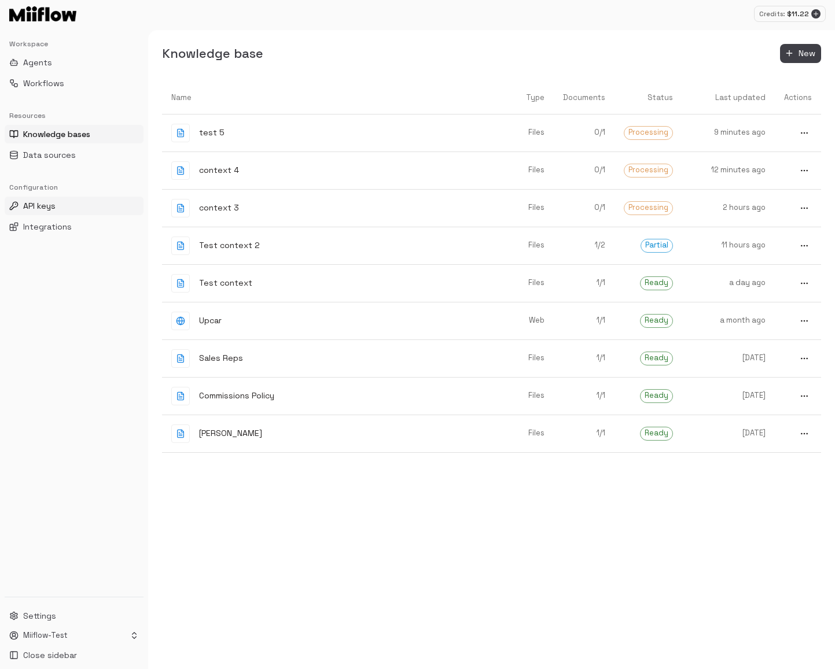
click at [46, 209] on span "API keys" at bounding box center [39, 206] width 32 height 12
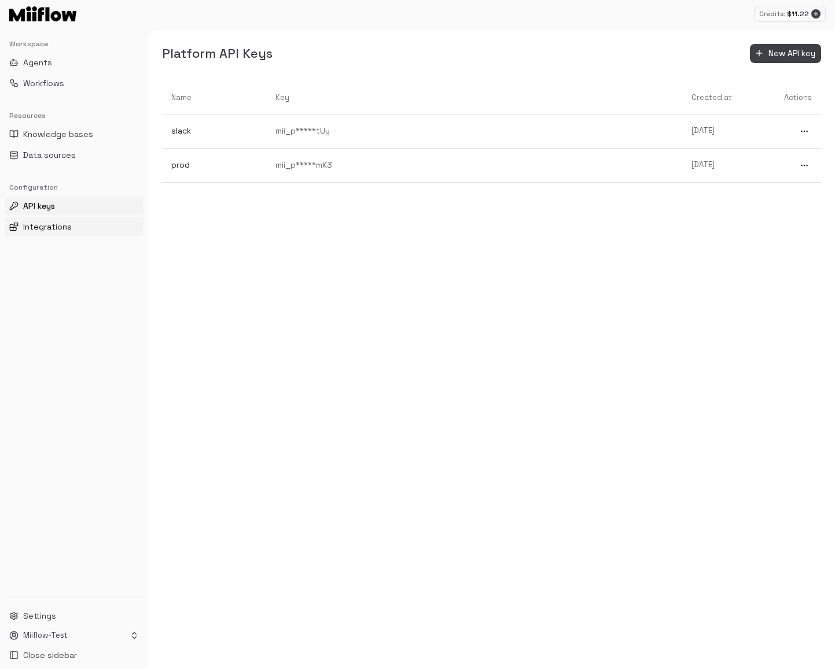
click at [49, 230] on span "Integrations" at bounding box center [47, 227] width 49 height 12
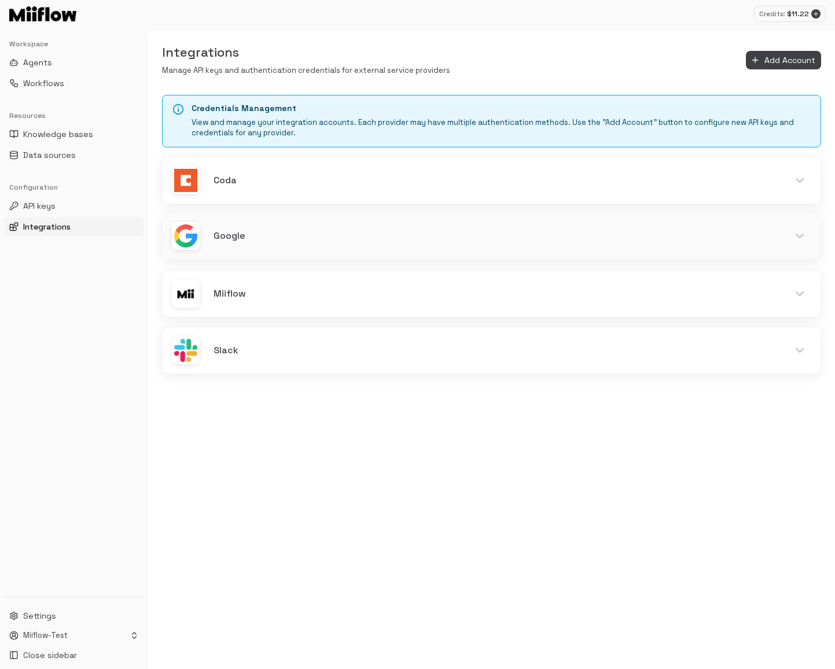
click at [285, 233] on h6 "Google" at bounding box center [494, 236] width 561 height 15
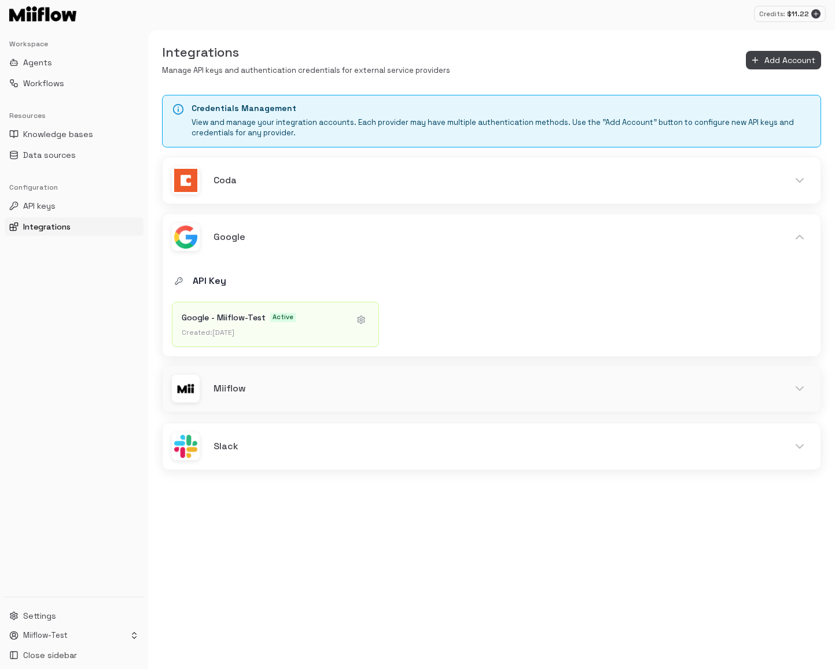
click at [281, 378] on div "Miiflow" at bounding box center [492, 389] width 658 height 46
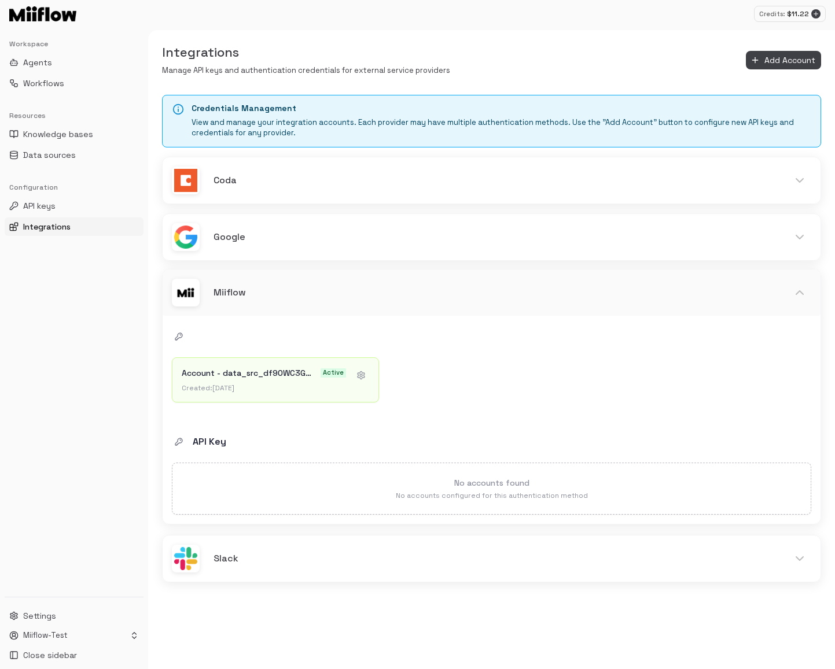
click at [318, 293] on h6 "Miiflow" at bounding box center [494, 292] width 561 height 15
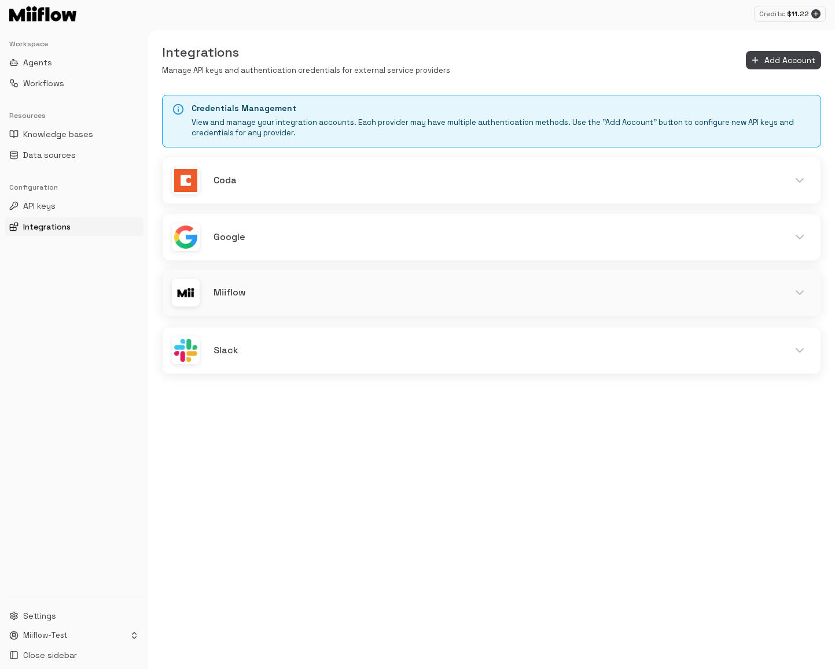
click at [318, 293] on h6 "Miiflow" at bounding box center [494, 292] width 561 height 15
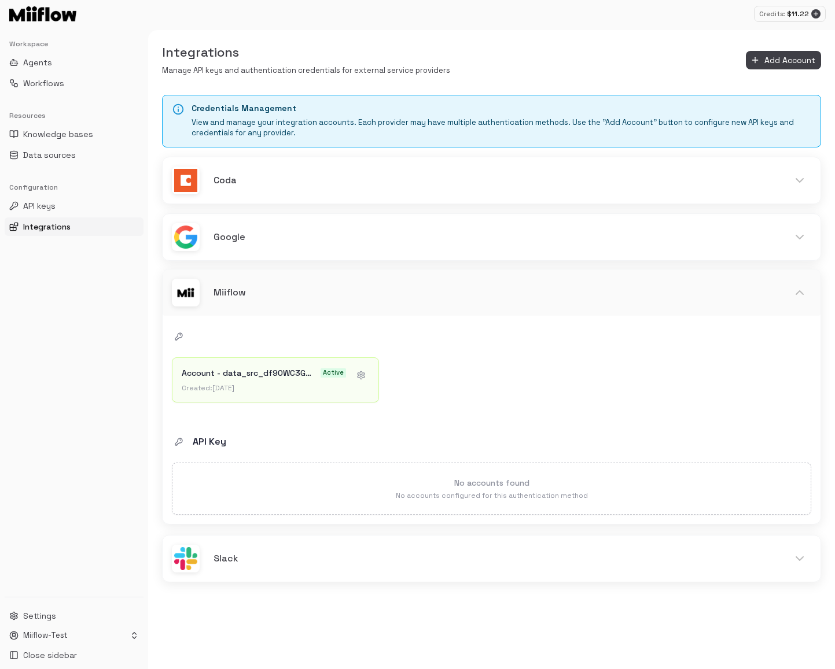
click at [318, 292] on h6 "Miiflow" at bounding box center [494, 292] width 561 height 15
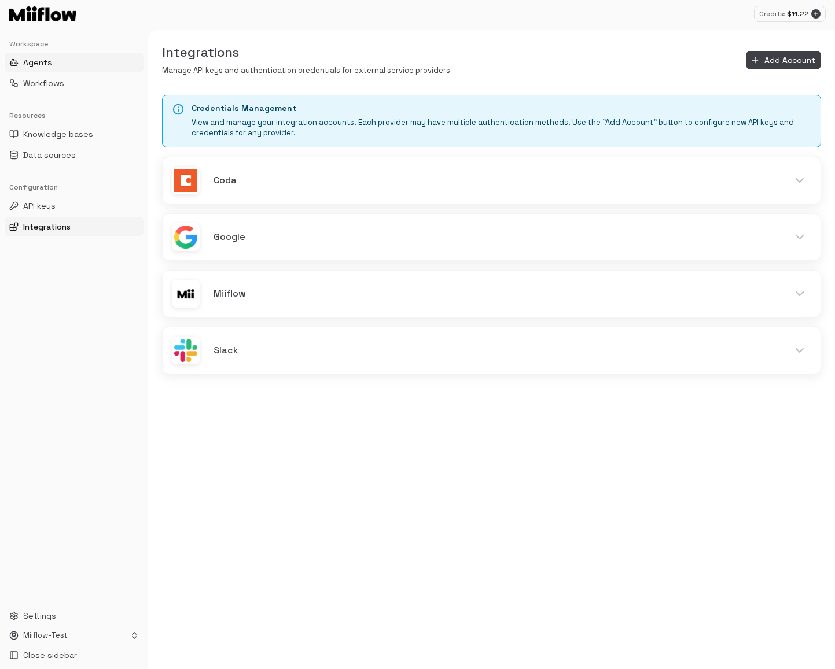
click at [68, 61] on button "Agents" at bounding box center [74, 62] width 139 height 19
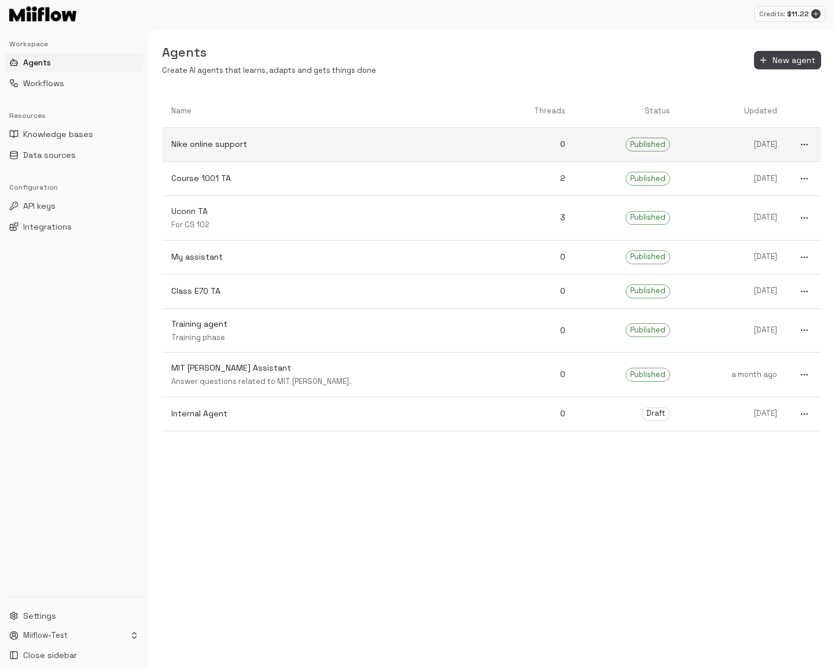
click at [300, 152] on link "Nike online support" at bounding box center [327, 144] width 330 height 31
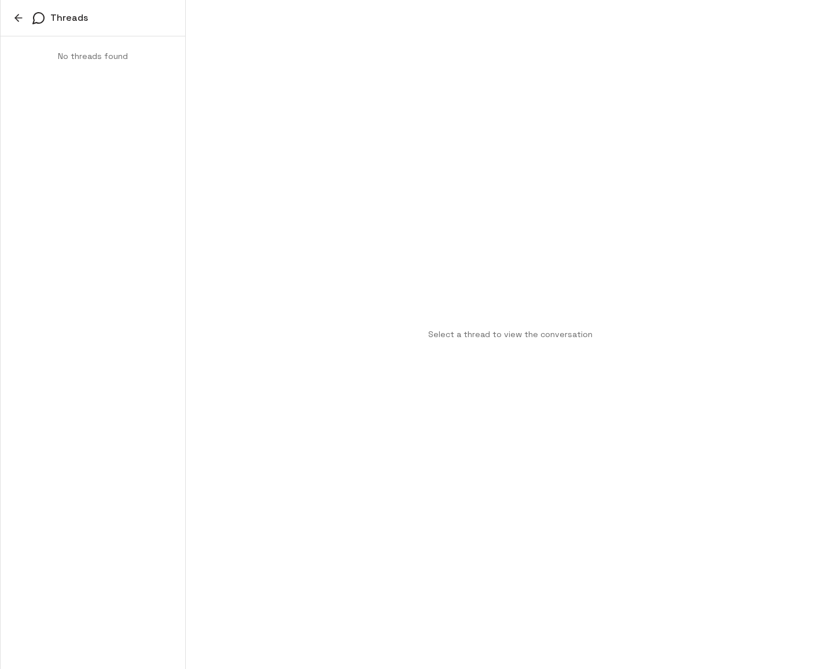
click at [9, 17] on div "Threads" at bounding box center [93, 18] width 185 height 36
click at [22, 14] on icon "button" at bounding box center [19, 18] width 12 height 12
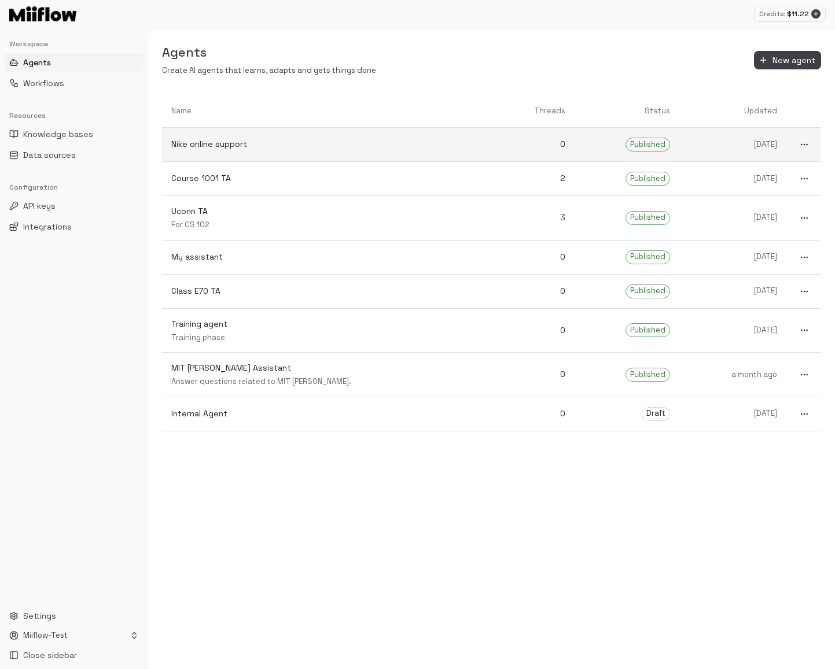
click at [807, 145] on circle "more" at bounding box center [807, 144] width 1 height 1
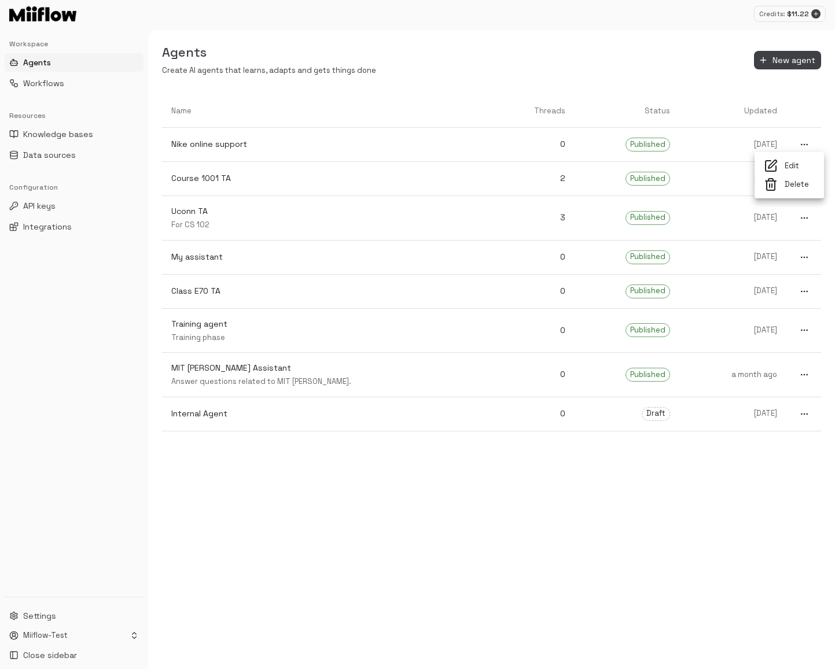
click at [798, 166] on span "Edit" at bounding box center [800, 166] width 30 height 11
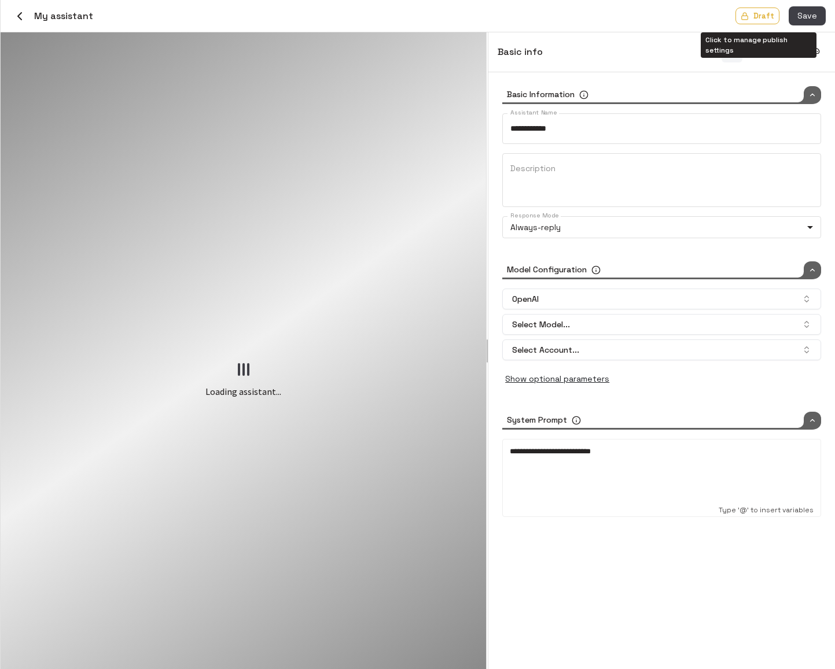
click at [766, 15] on p "Draft" at bounding box center [763, 15] width 21 height 11
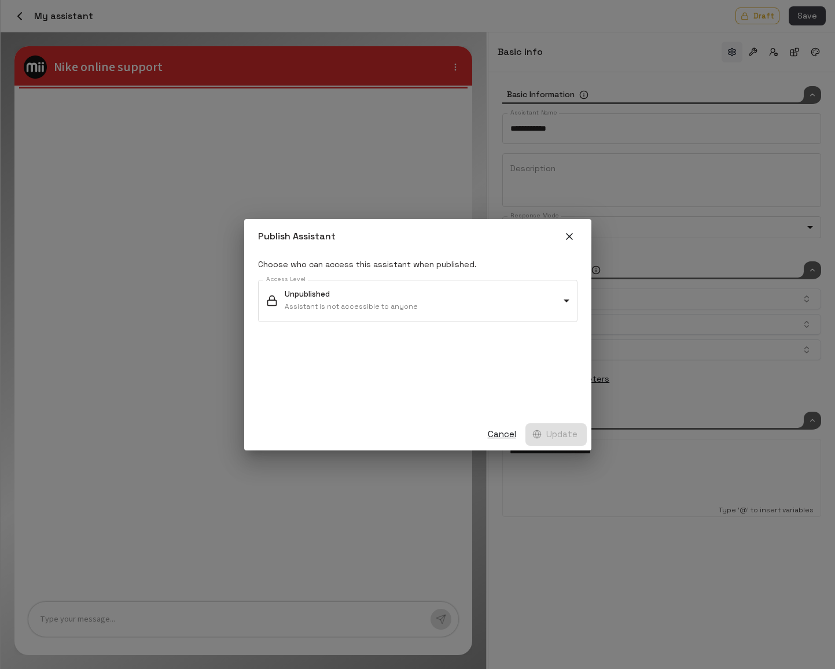
type input "**********"
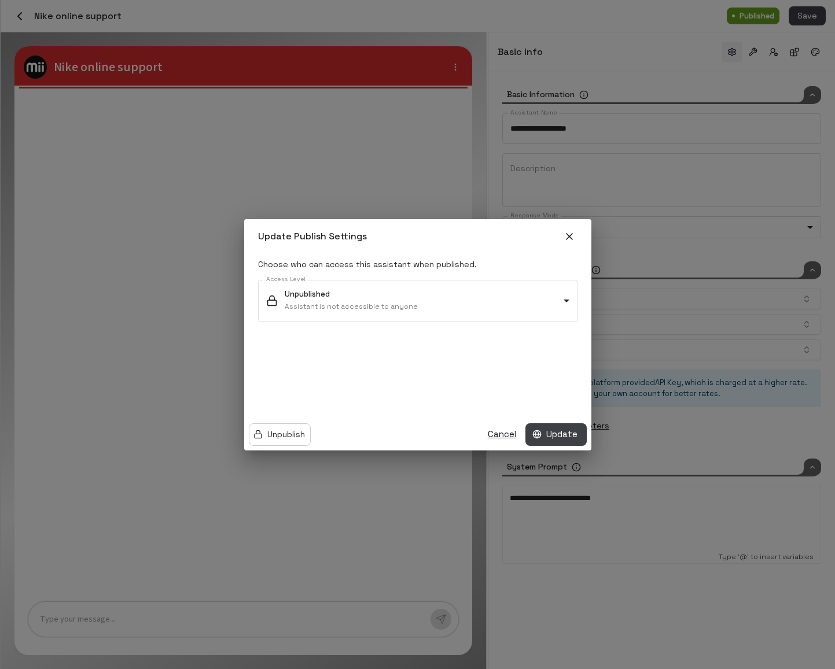
click at [464, 329] on div "Choose who can access this assistant when published. Access Level Unpublished A…" at bounding box center [417, 336] width 347 height 165
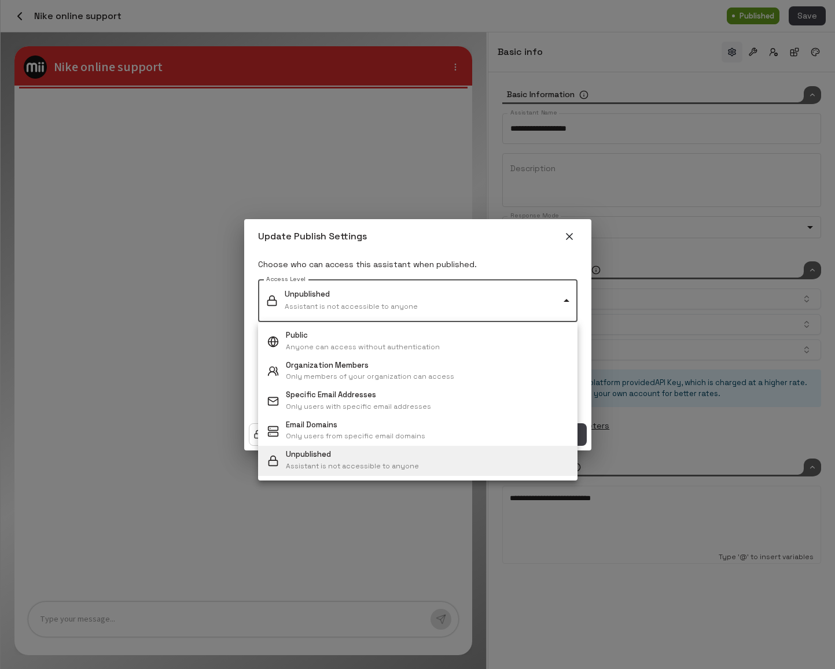
click at [475, 310] on body "**********" at bounding box center [417, 334] width 835 height 669
click at [480, 163] on div at bounding box center [417, 334] width 835 height 669
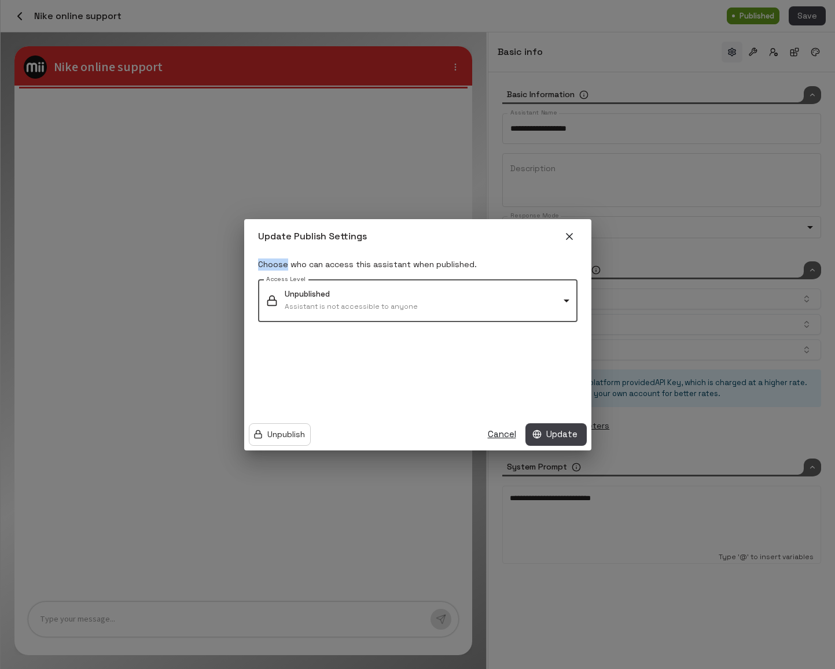
click at [480, 163] on div "Update Publish Settings Choose who can access this assistant when published. Ac…" at bounding box center [417, 334] width 835 height 669
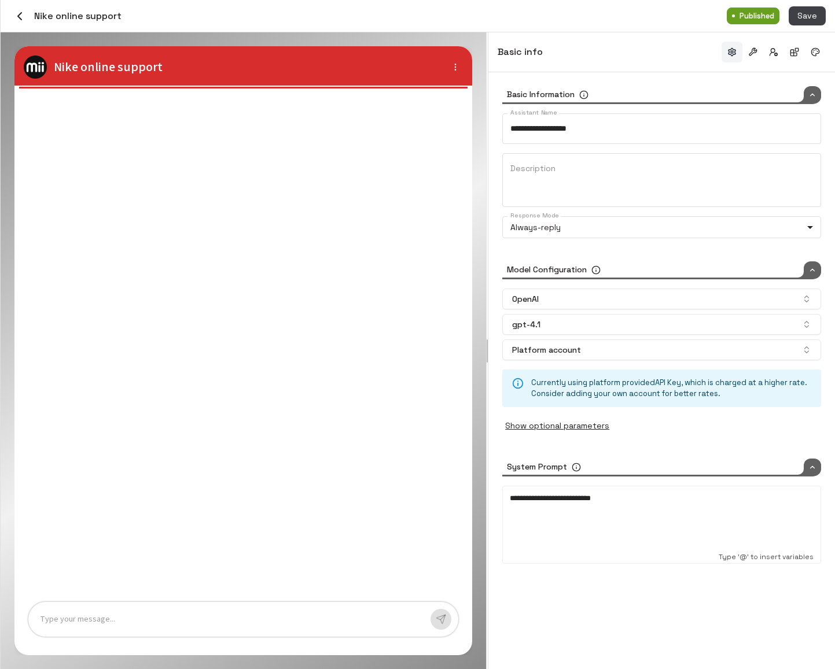
type input "*****"
click at [707, 230] on body "**********" at bounding box center [417, 334] width 835 height 669
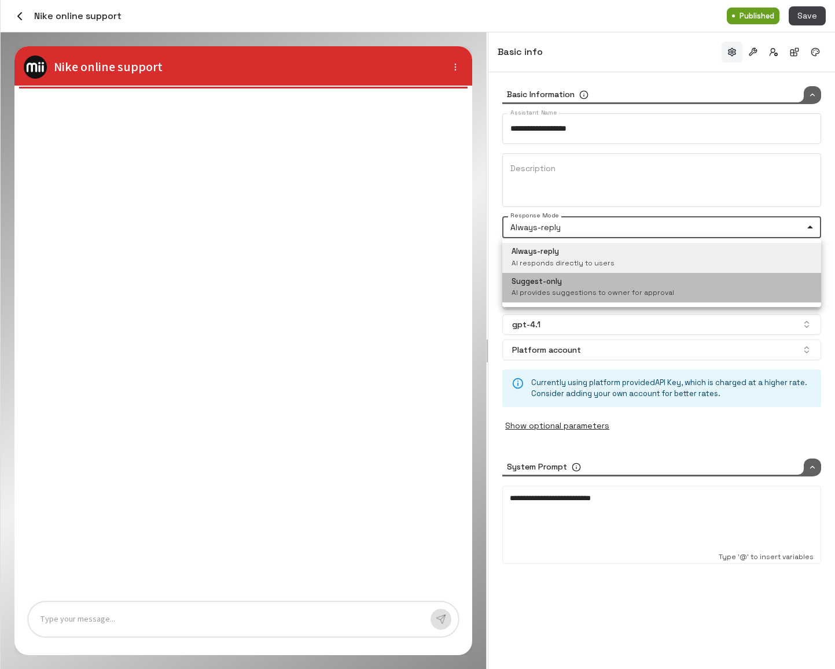
click at [641, 280] on div "Suggest-only AI provides suggestions to owner for approval" at bounding box center [593, 288] width 163 height 23
type input "*******"
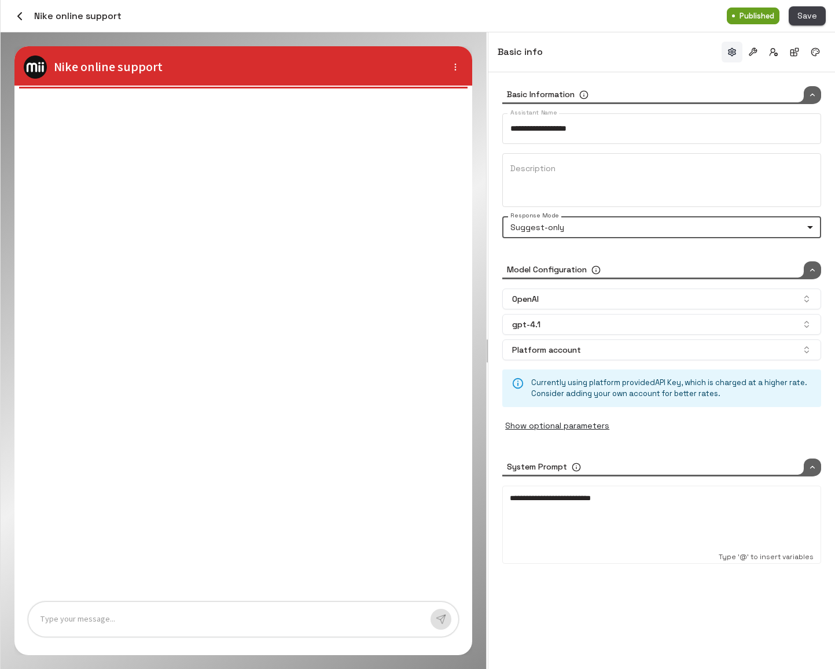
click at [813, 17] on span "Save" at bounding box center [807, 16] width 20 height 14
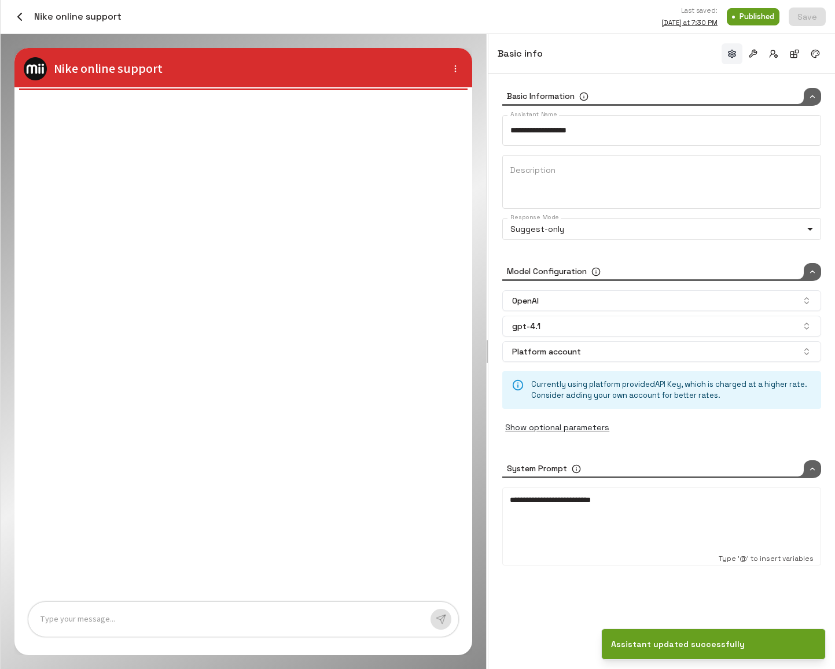
type input "*****"
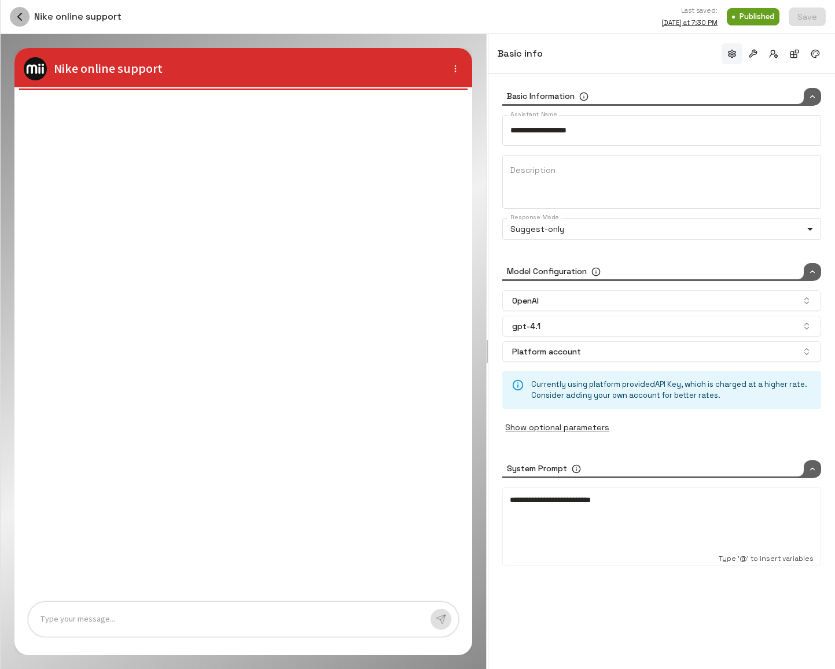
click at [27, 15] on button "button" at bounding box center [20, 17] width 20 height 20
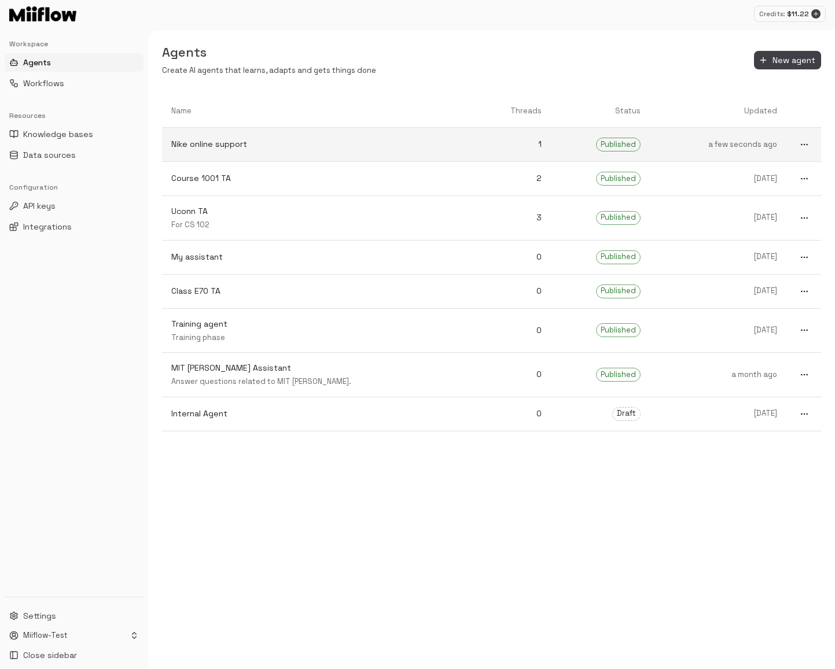
click at [381, 130] on link "Nike online support" at bounding box center [317, 144] width 311 height 31
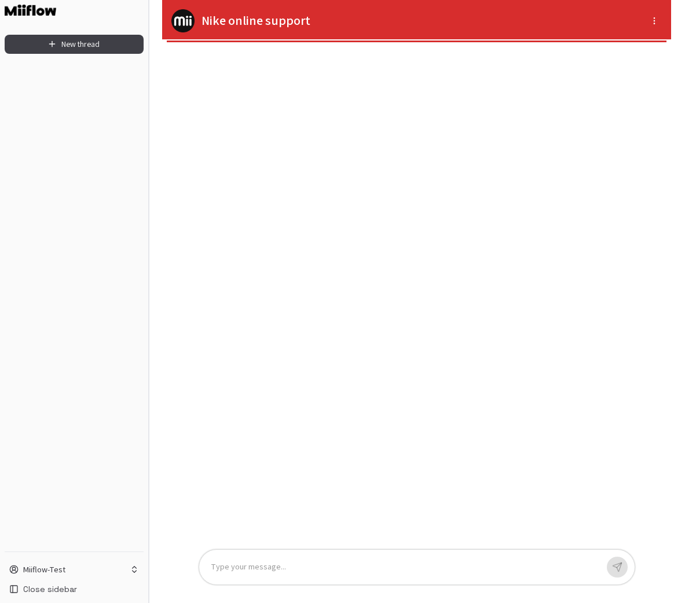
click at [149, 104] on button "Toggle Sidebar" at bounding box center [147, 301] width 9 height 603
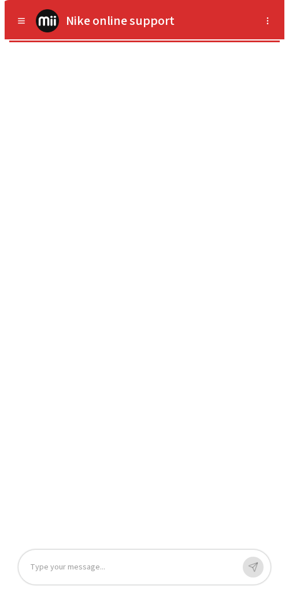
click at [19, 23] on icon "button" at bounding box center [22, 23] width 6 height 0
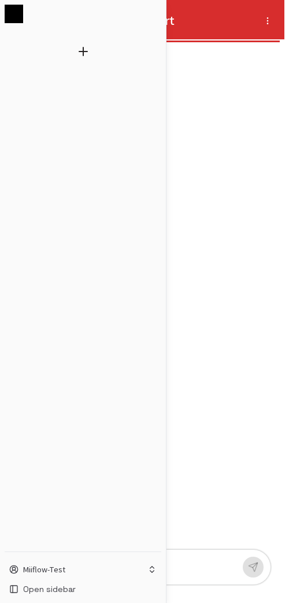
click at [192, 106] on div at bounding box center [144, 301] width 289 height 603
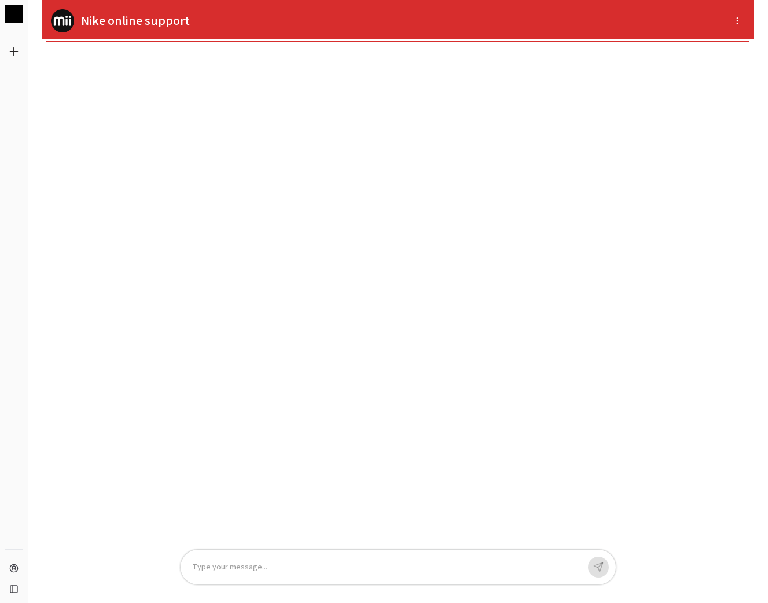
click at [254, 572] on p at bounding box center [385, 567] width 387 height 13
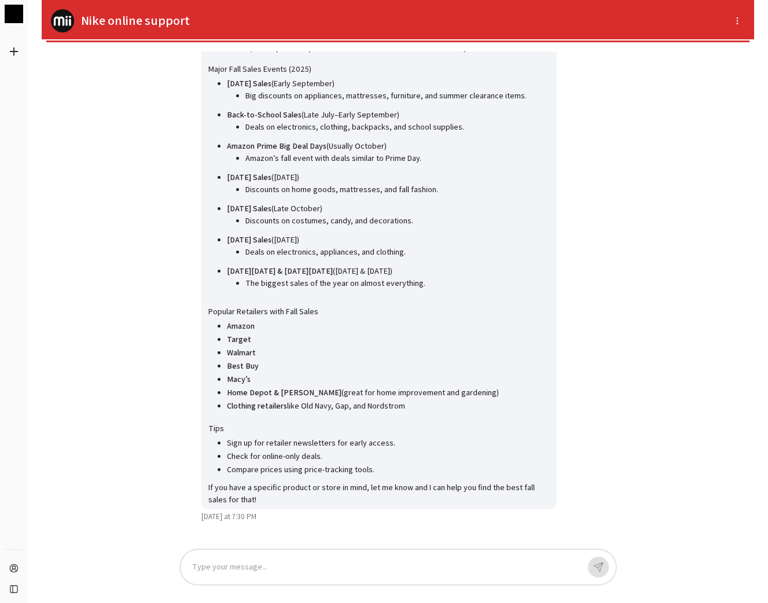
click at [294, 568] on div at bounding box center [385, 567] width 387 height 13
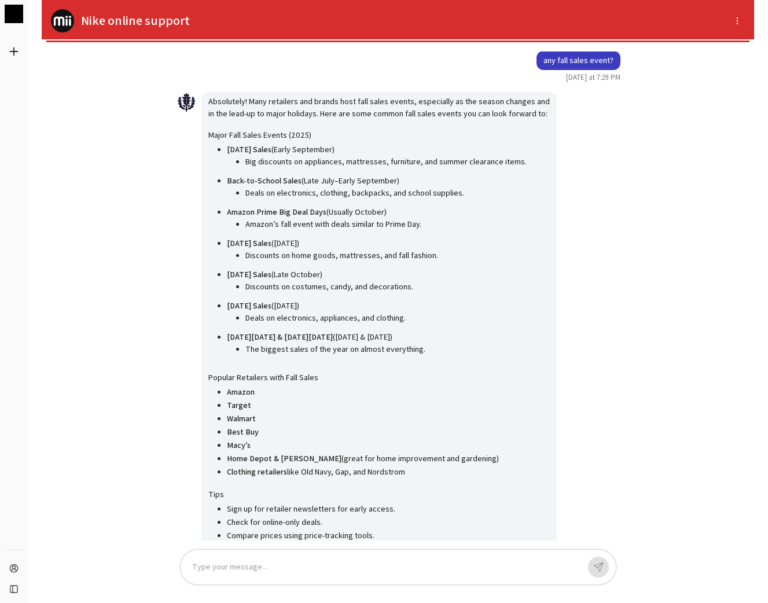
scroll to position [-157, 0]
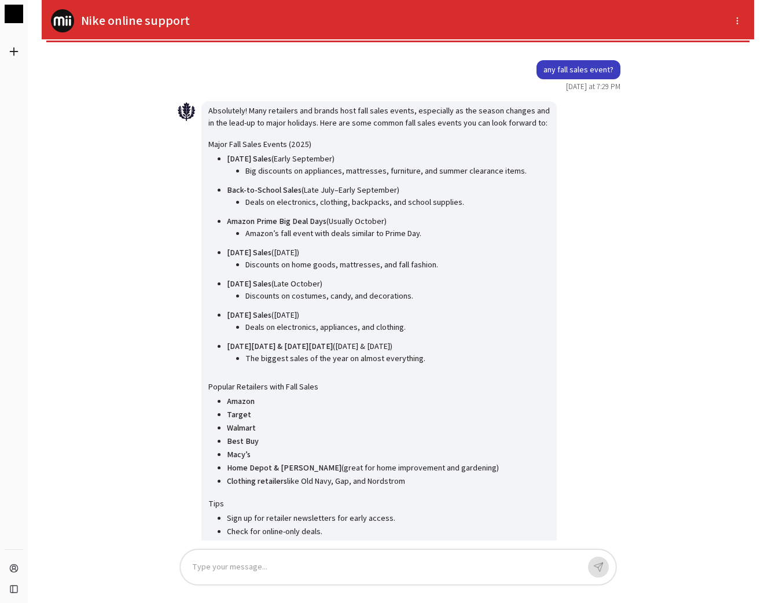
click at [15, 51] on icon "New thread" at bounding box center [14, 51] width 8 height 0
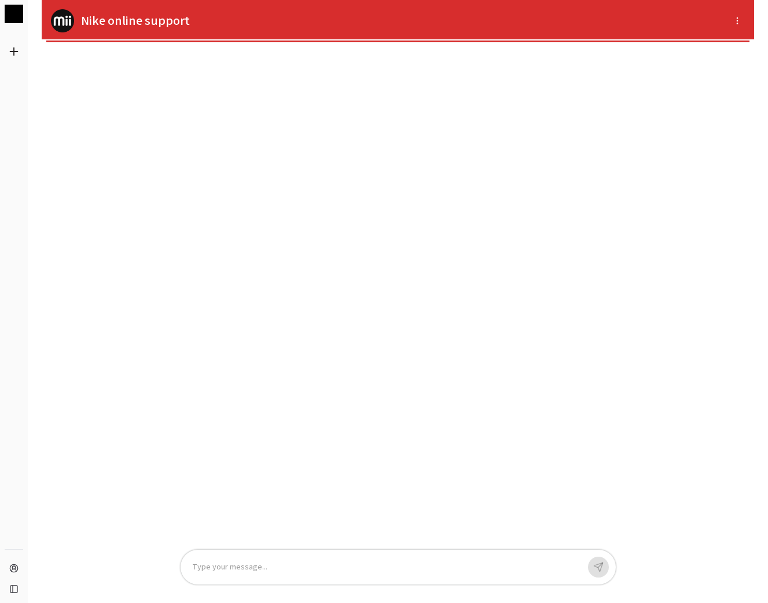
scroll to position [0, 0]
click at [275, 561] on div at bounding box center [385, 567] width 387 height 13
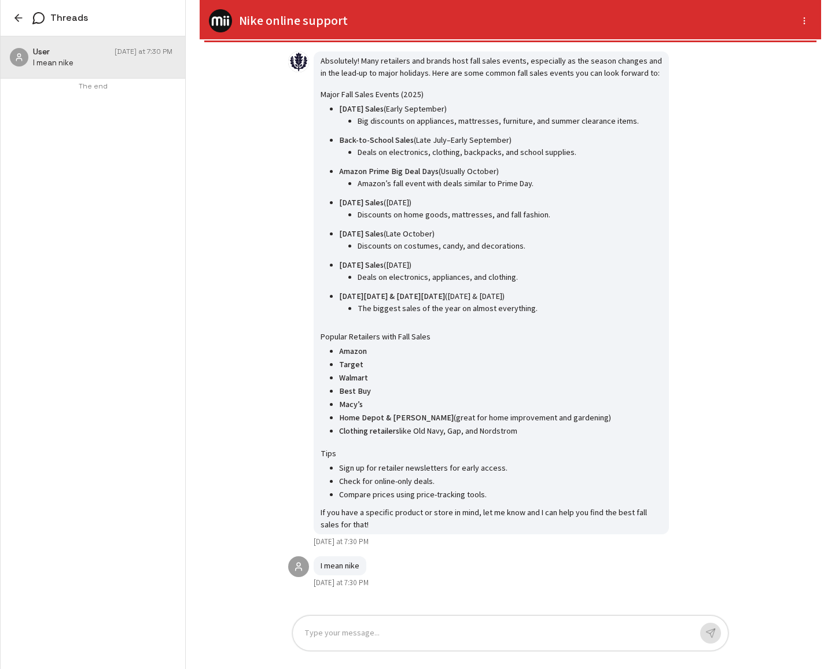
click at [499, 627] on p at bounding box center [497, 633] width 387 height 13
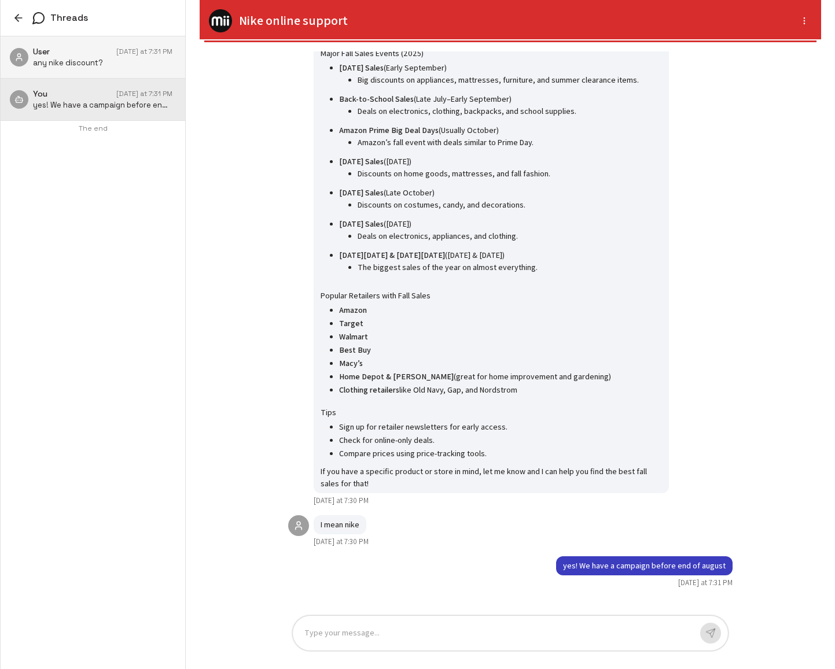
click at [113, 67] on p "any nike discount?" at bounding box center [102, 63] width 139 height 11
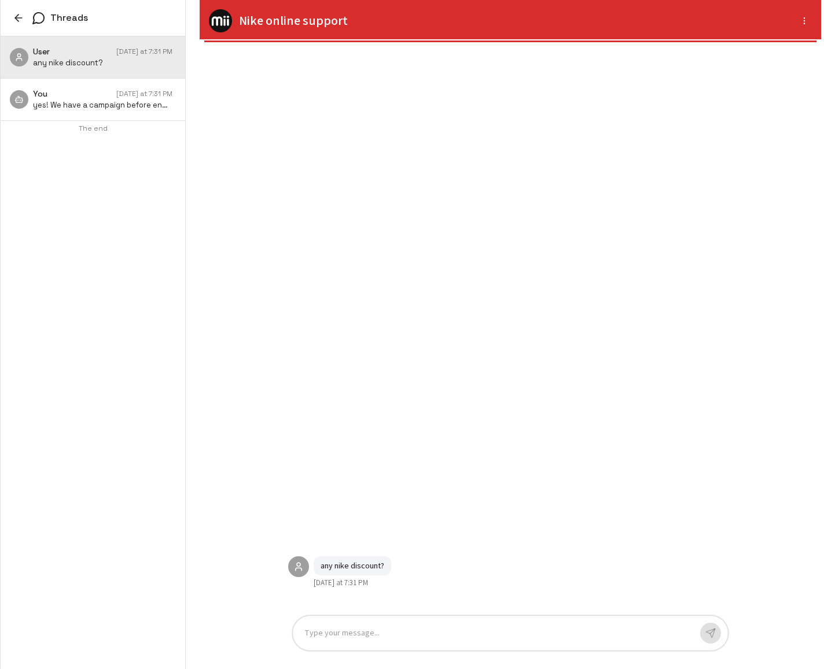
click at [532, 506] on div "any nike discount? Today at 7:31 PM" at bounding box center [510, 328] width 463 height 555
click at [98, 87] on div "You Today at 7:31 PM yes! We have a campaign before end of august" at bounding box center [93, 100] width 185 height 42
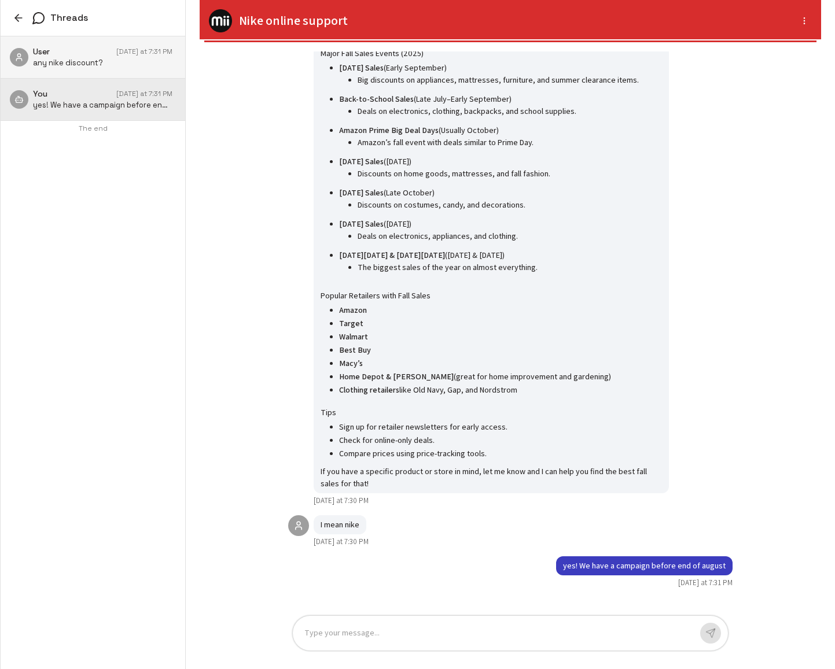
click at [104, 67] on p "any nike discount?" at bounding box center [102, 63] width 139 height 11
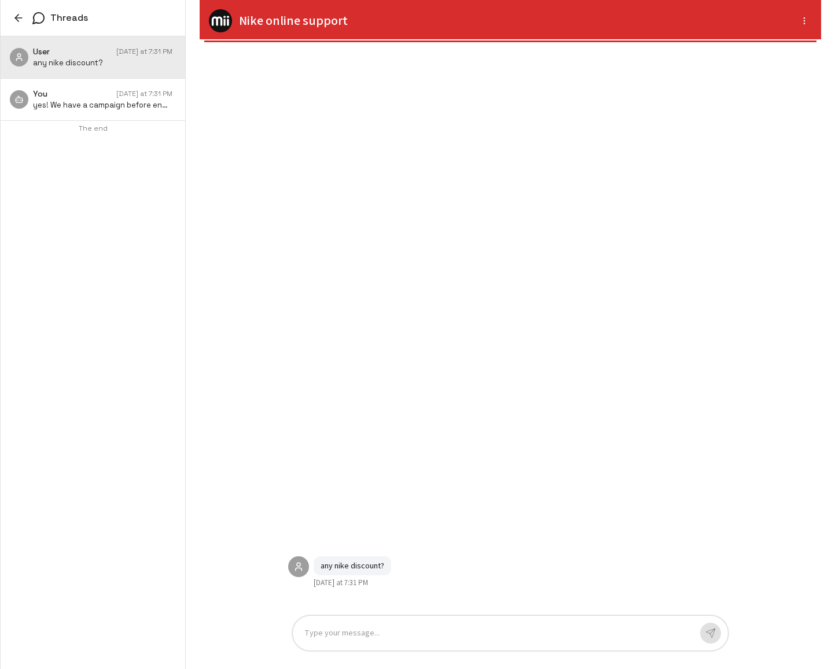
click at [594, 371] on div "any nike discount? Today at 7:31 PM" at bounding box center [510, 328] width 463 height 555
click at [616, 522] on div "any nike discount? Today at 7:31 PM" at bounding box center [510, 328] width 463 height 555
